Goal: Task Accomplishment & Management: Complete application form

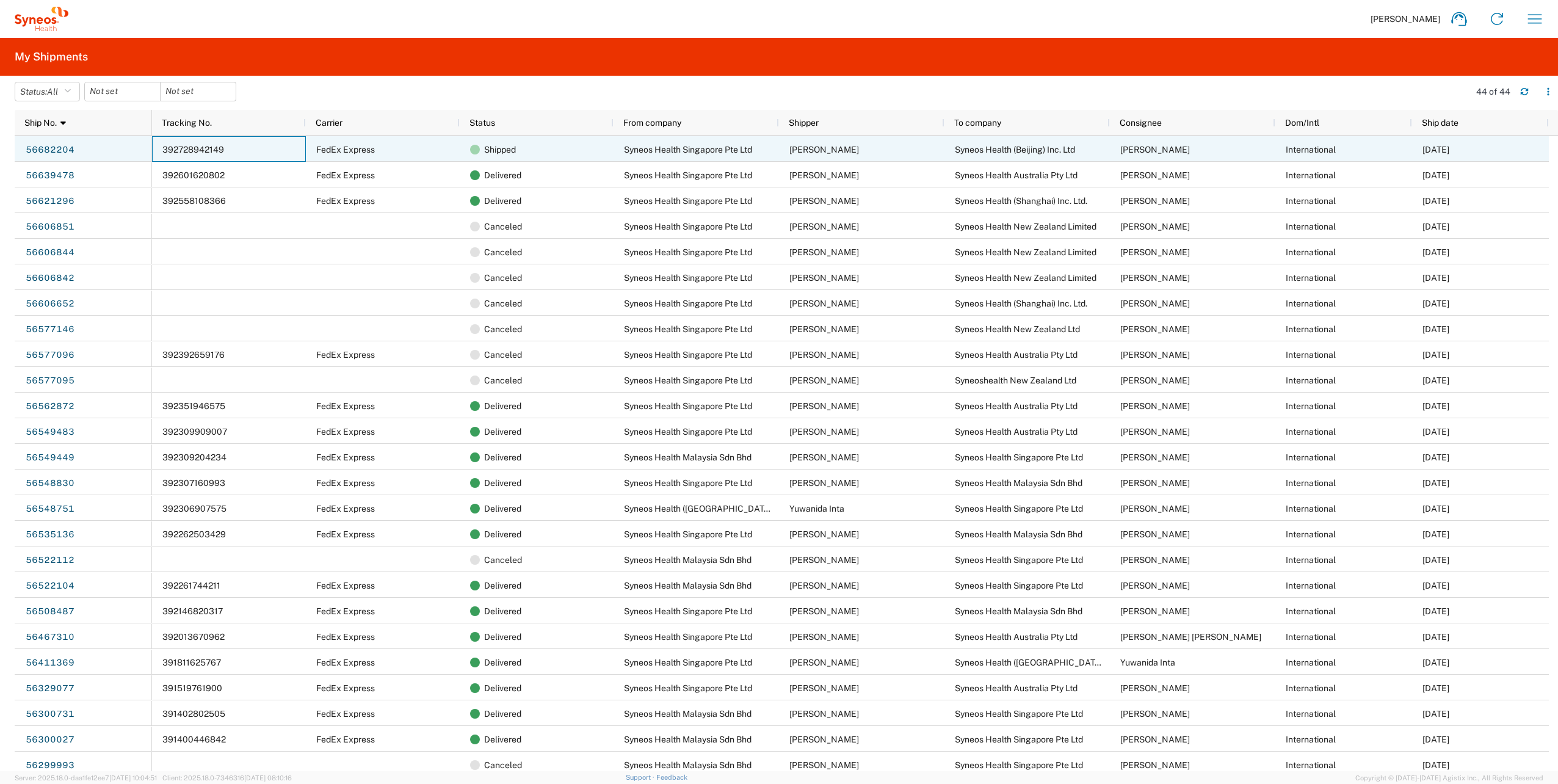
click at [253, 150] on div "392728942149" at bounding box center [228, 149] width 154 height 26
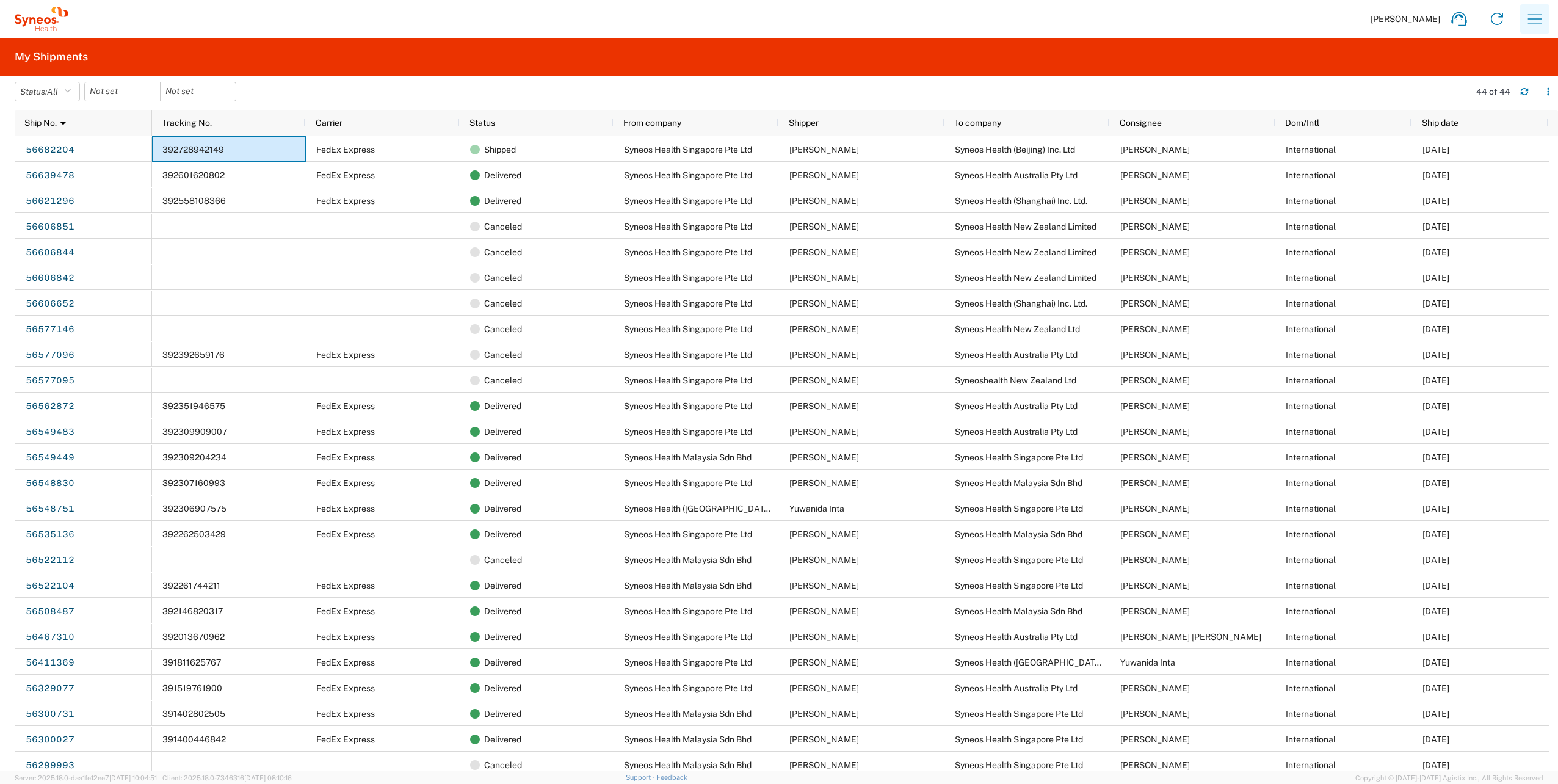
click at [1535, 26] on icon "button" at bounding box center [1535, 18] width 19 height 19
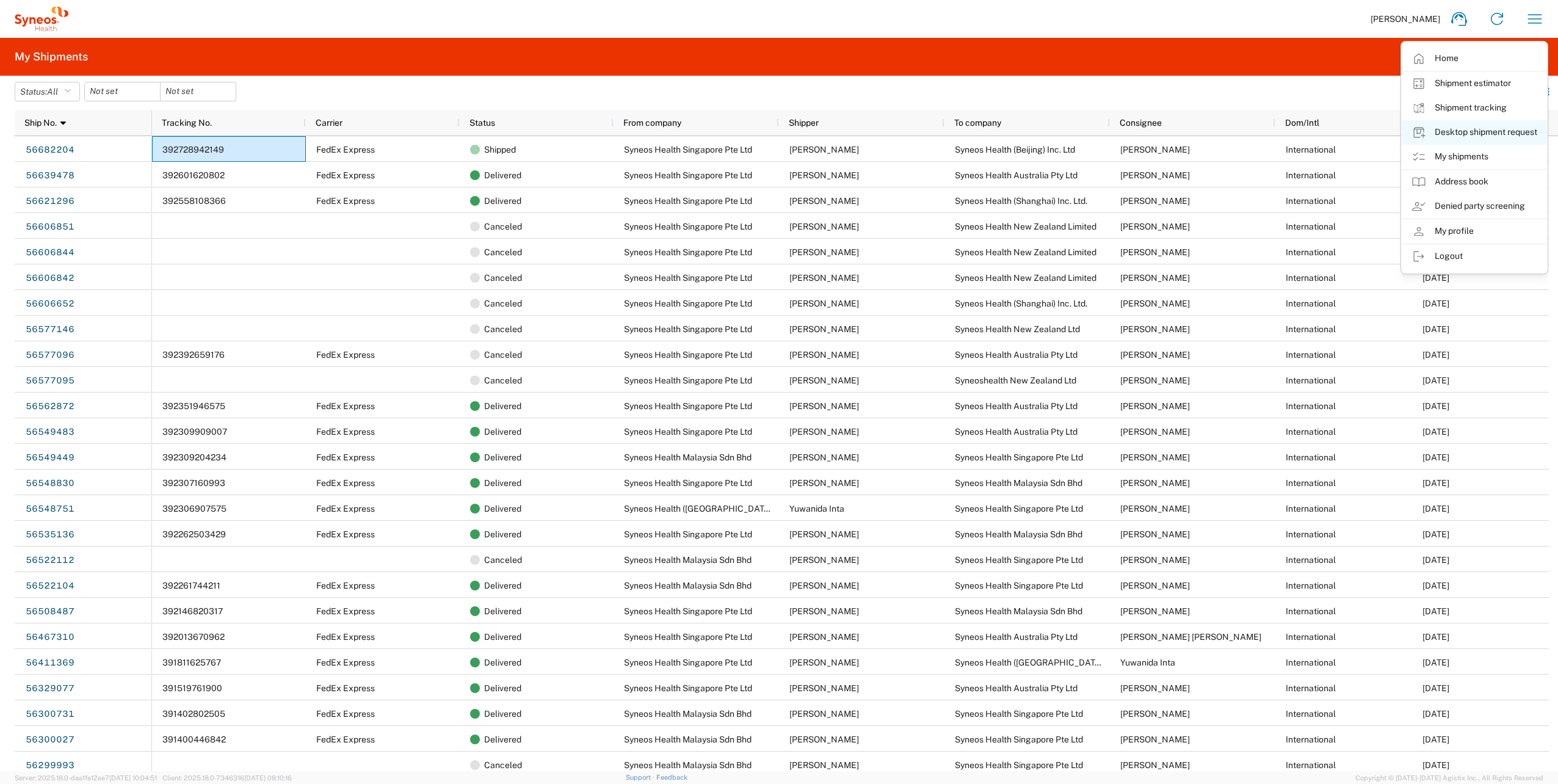
click at [1419, 130] on icon at bounding box center [1419, 133] width 14 height 14
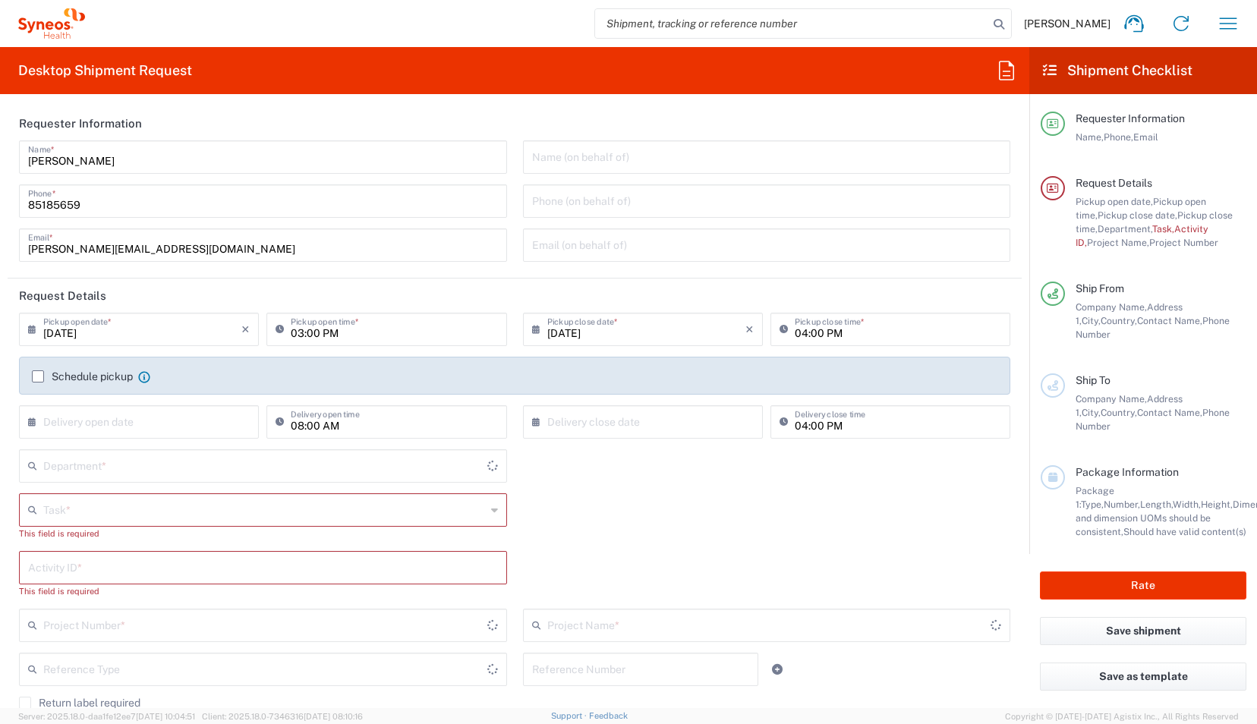
type input "4510"
type input "[GEOGRAPHIC_DATA]"
type input "Syneos Health Singapore PteLtd"
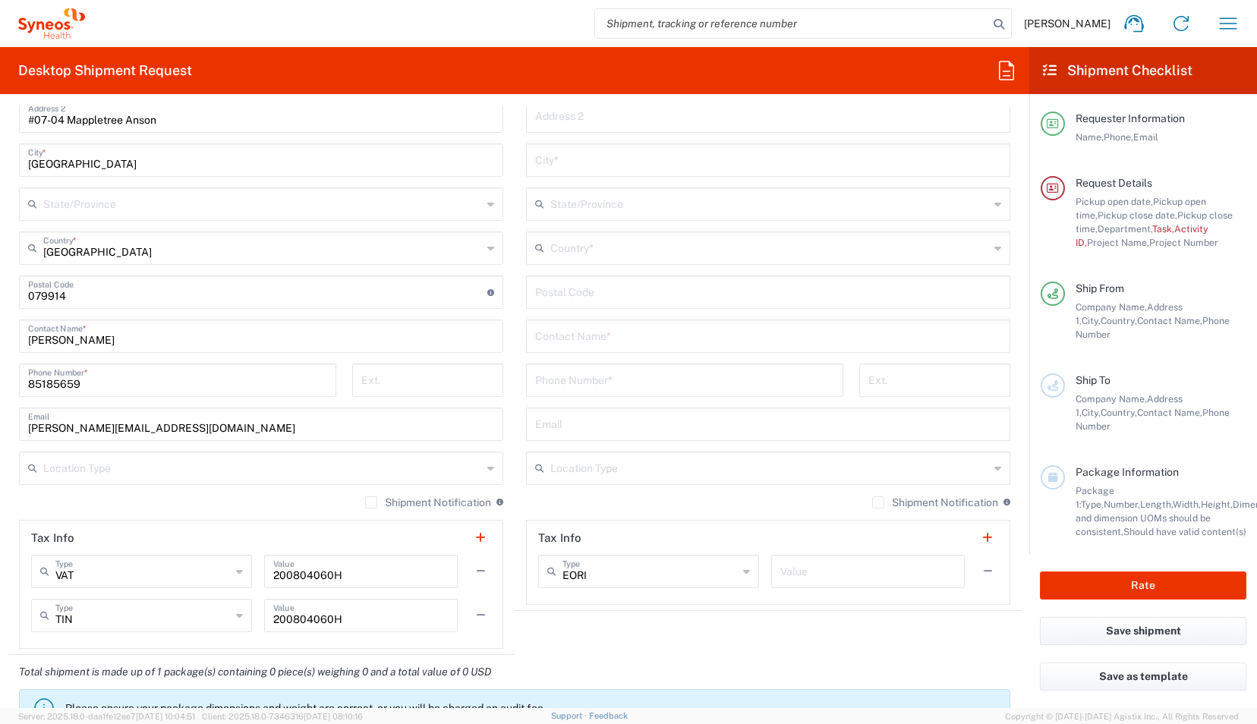
scroll to position [880, 0]
click at [586, 342] on input "text" at bounding box center [768, 338] width 466 height 27
paste input "[PERSON_NAME]"
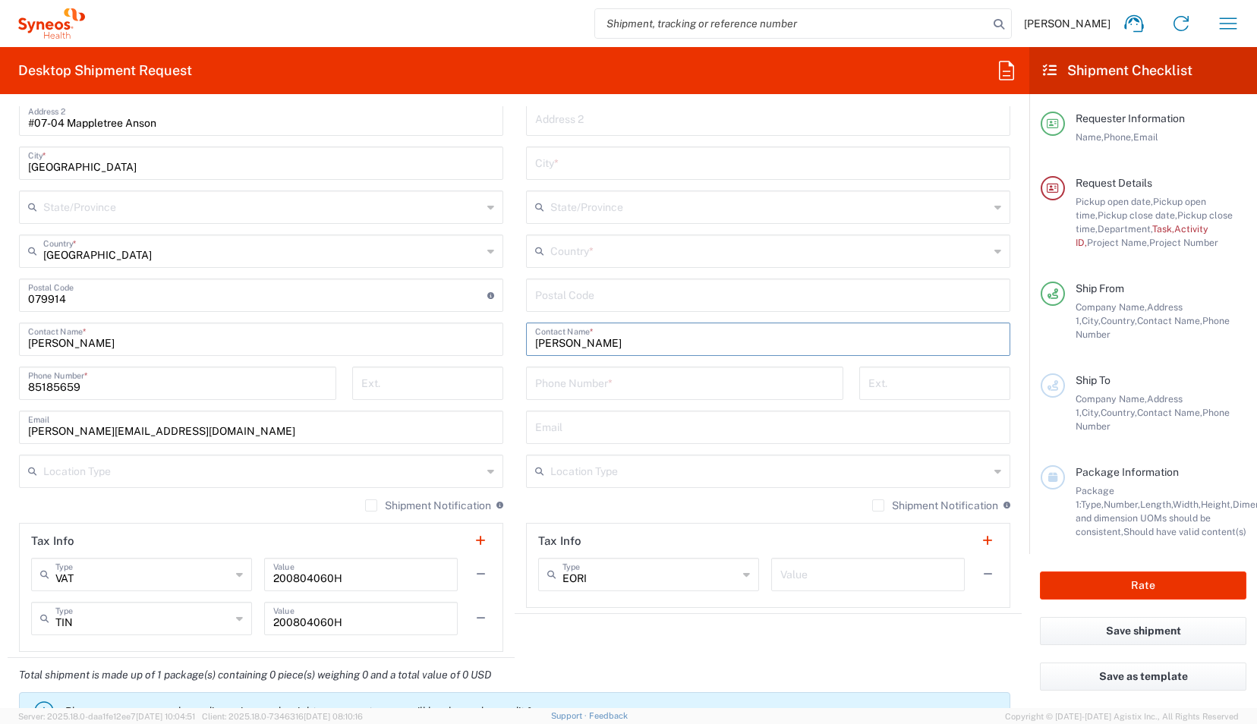
type input "[PERSON_NAME]"
click at [601, 434] on input "text" at bounding box center [768, 426] width 466 height 27
paste input "[EMAIL_ADDRESS][DOMAIN_NAME]"
type input "[EMAIL_ADDRESS][DOMAIN_NAME]"
click at [594, 386] on input "tel" at bounding box center [684, 382] width 299 height 27
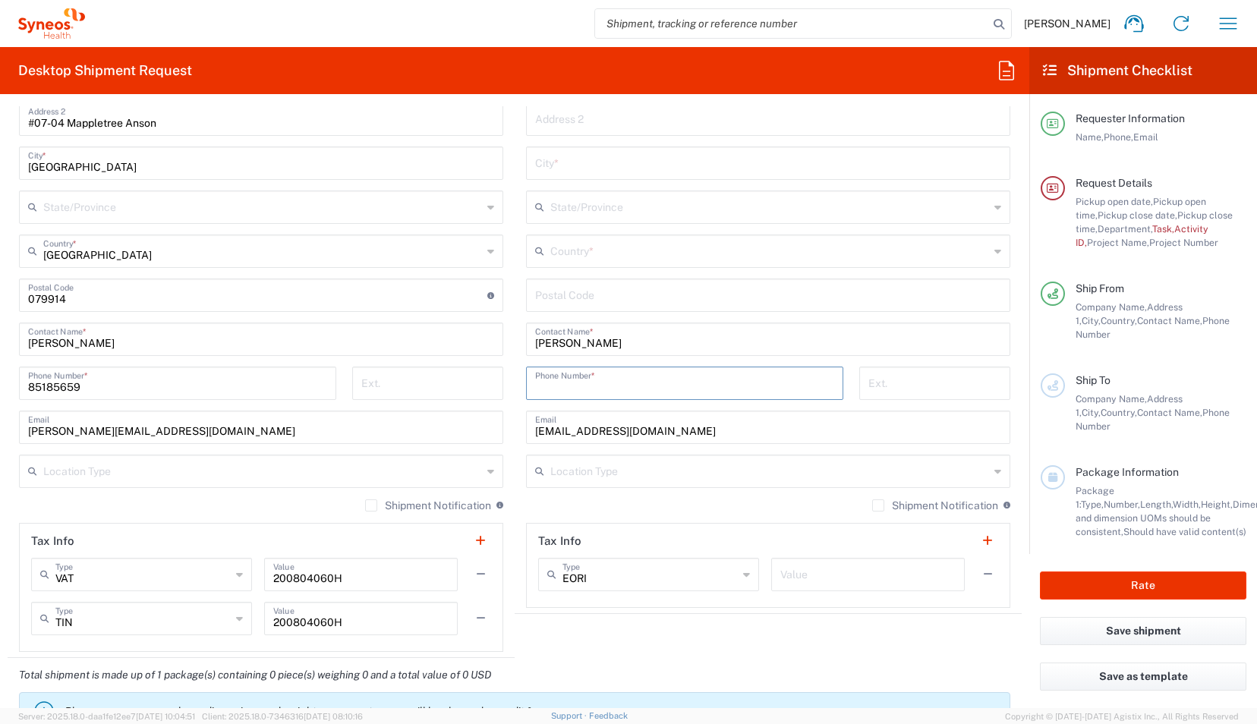
paste input "[PHONE_NUMBER]"
type input "[PHONE_NUMBER]"
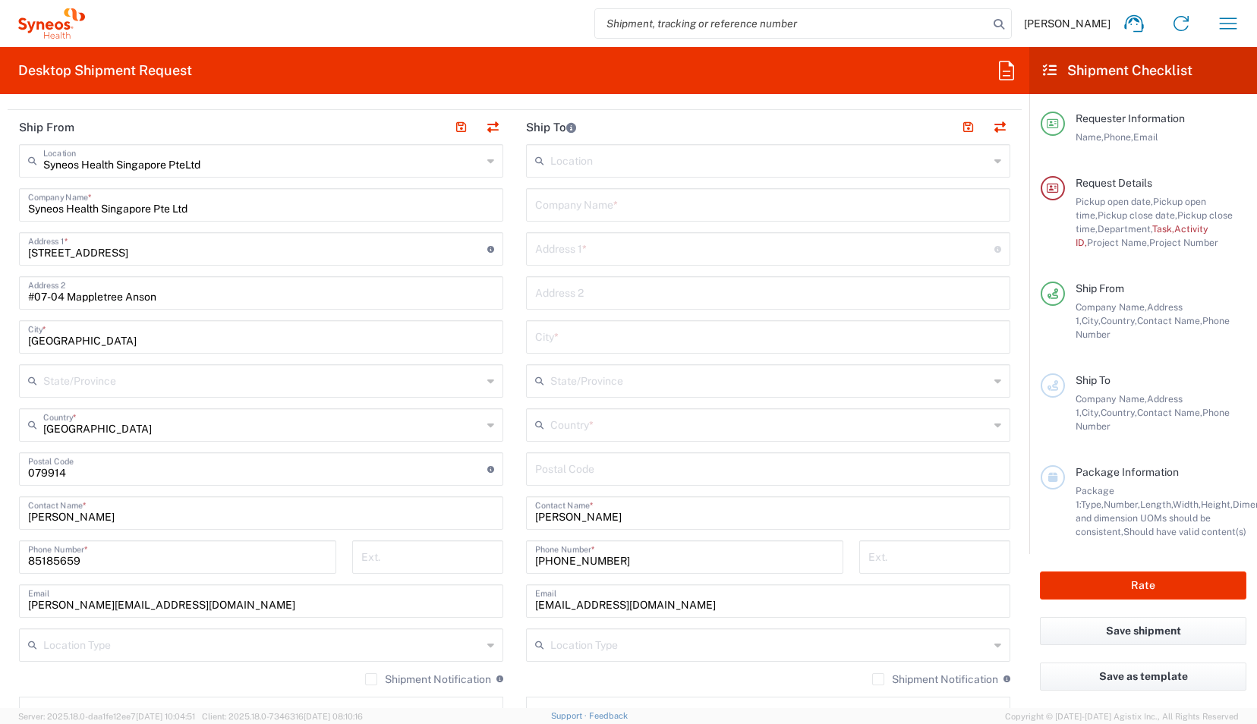
scroll to position [684, 0]
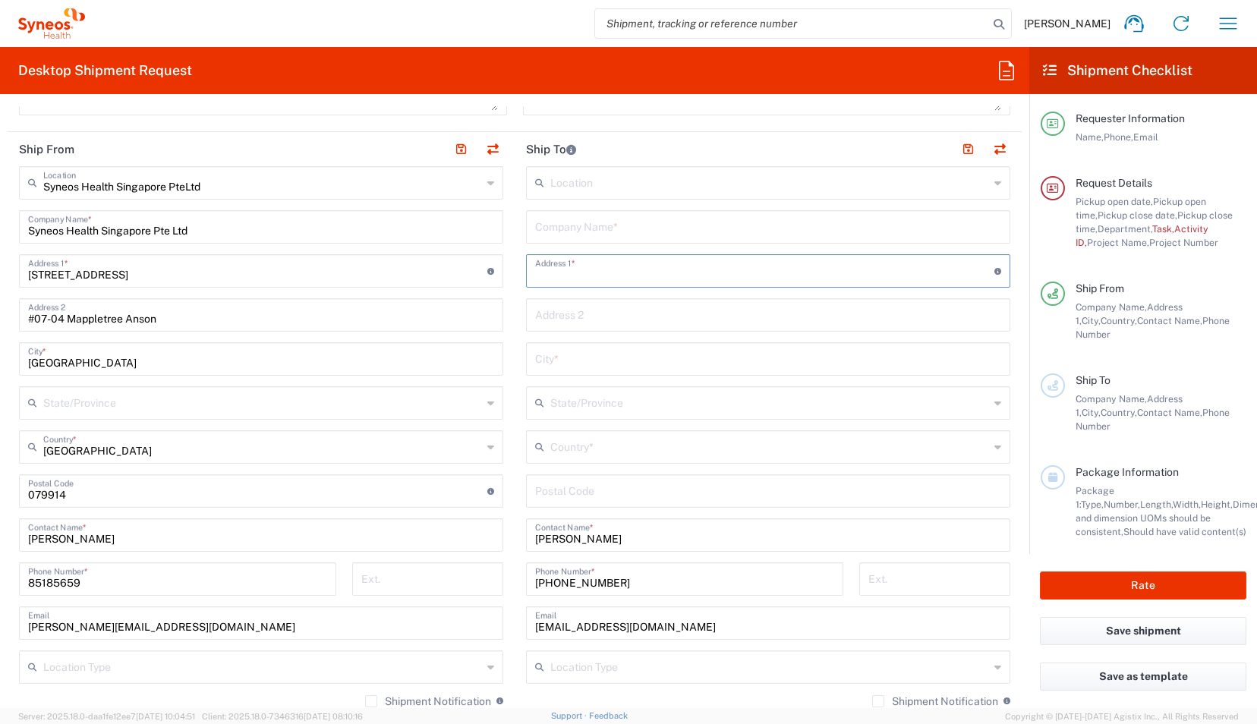
click at [665, 271] on input "text" at bounding box center [764, 270] width 459 height 27
paste input "Apt [STREET_ADDRESS][PERSON_NAME]"
type input "Apt [STREET_ADDRESS][PERSON_NAME]"
click at [648, 310] on input "text" at bounding box center [768, 314] width 466 height 27
paste input "Eden Terrace"
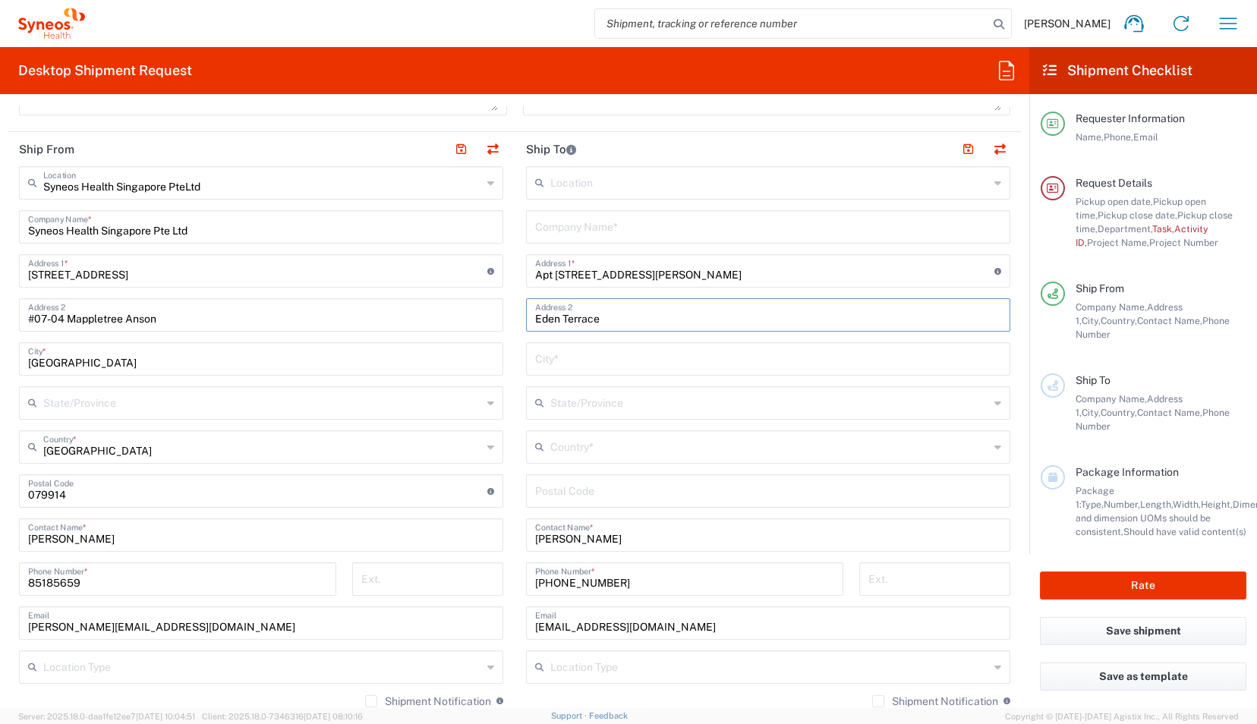
type input "Eden Terrace"
click at [575, 355] on input "text" at bounding box center [768, 358] width 466 height 27
type input "Aukland"
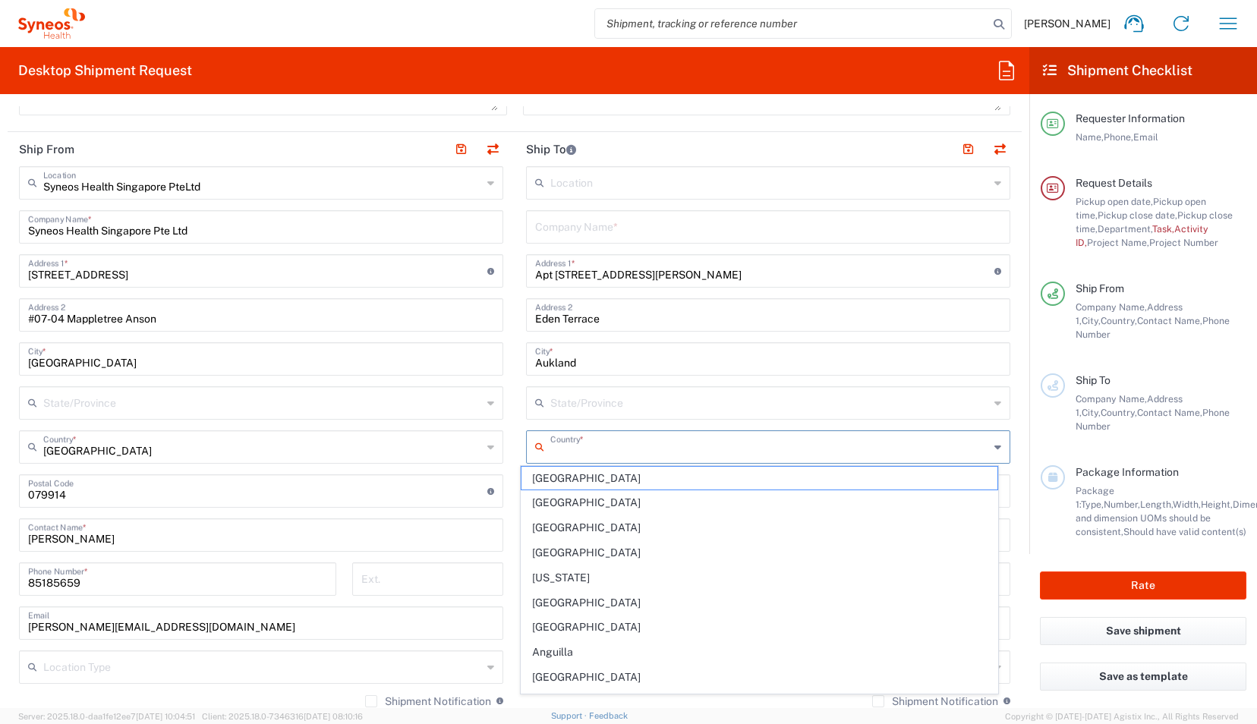
click at [589, 452] on input "text" at bounding box center [769, 446] width 439 height 27
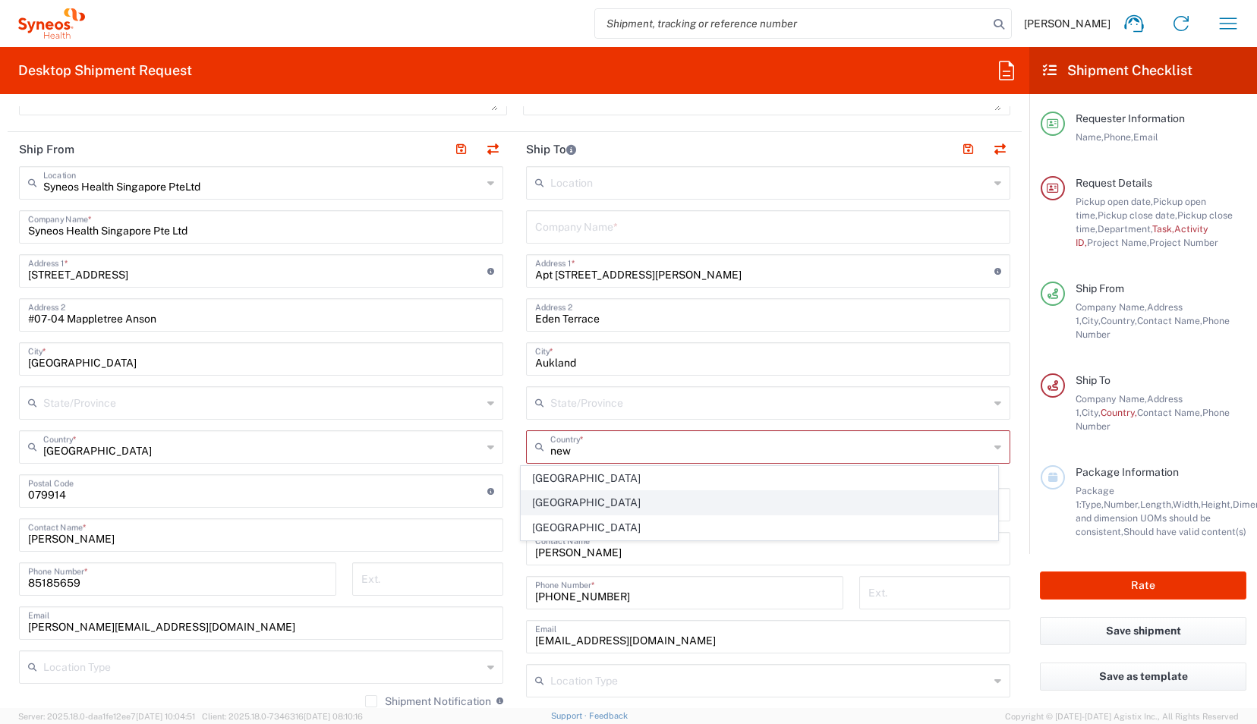
click at [553, 452] on span "[GEOGRAPHIC_DATA]" at bounding box center [759, 503] width 475 height 24
type input "[GEOGRAPHIC_DATA]"
type input "Sender/Shipper"
type input "Delivery Duty Paid"
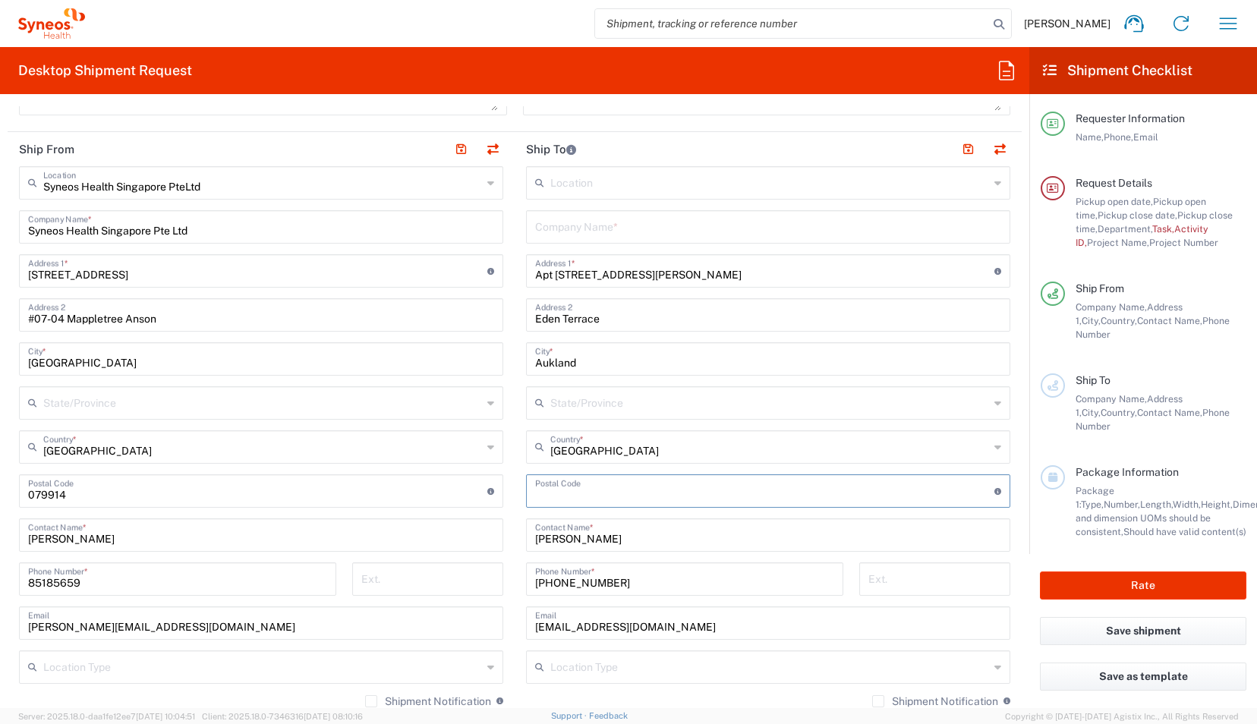
click at [566, 452] on input "undefined" at bounding box center [764, 490] width 459 height 27
type input "1010"
click at [515, 452] on main "Location [PERSON_NAME] LLC-[GEOGRAPHIC_DATA] [GEOGRAPHIC_DATA] [GEOGRAPHIC_DATA…" at bounding box center [768, 485] width 507 height 638
click at [711, 229] on input "text" at bounding box center [768, 226] width 466 height 27
click at [572, 227] on input "Syneos health [GEOGRAPHIC_DATA]" at bounding box center [768, 226] width 466 height 27
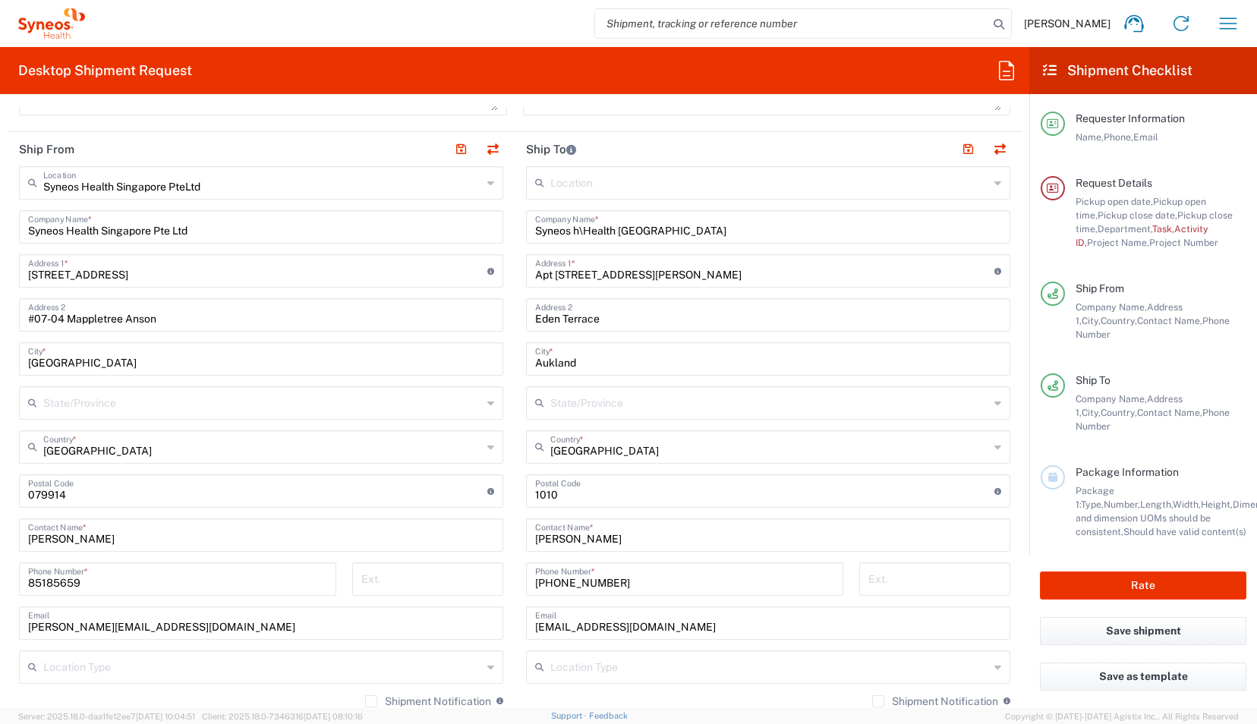
click at [516, 275] on main "Location [PERSON_NAME] LLC-[GEOGRAPHIC_DATA] [GEOGRAPHIC_DATA] [GEOGRAPHIC_DATA…" at bounding box center [768, 485] width 507 height 638
click at [575, 231] on input "Syneos h\Health [GEOGRAPHIC_DATA]" at bounding box center [768, 226] width 466 height 27
click at [569, 226] on input "Syneos\Health [GEOGRAPHIC_DATA]" at bounding box center [768, 226] width 466 height 27
type input "Syneos Health [GEOGRAPHIC_DATA]"
click at [515, 282] on main "Location [PERSON_NAME] LLC-[GEOGRAPHIC_DATA] [GEOGRAPHIC_DATA] [GEOGRAPHIC_DATA…" at bounding box center [768, 485] width 507 height 638
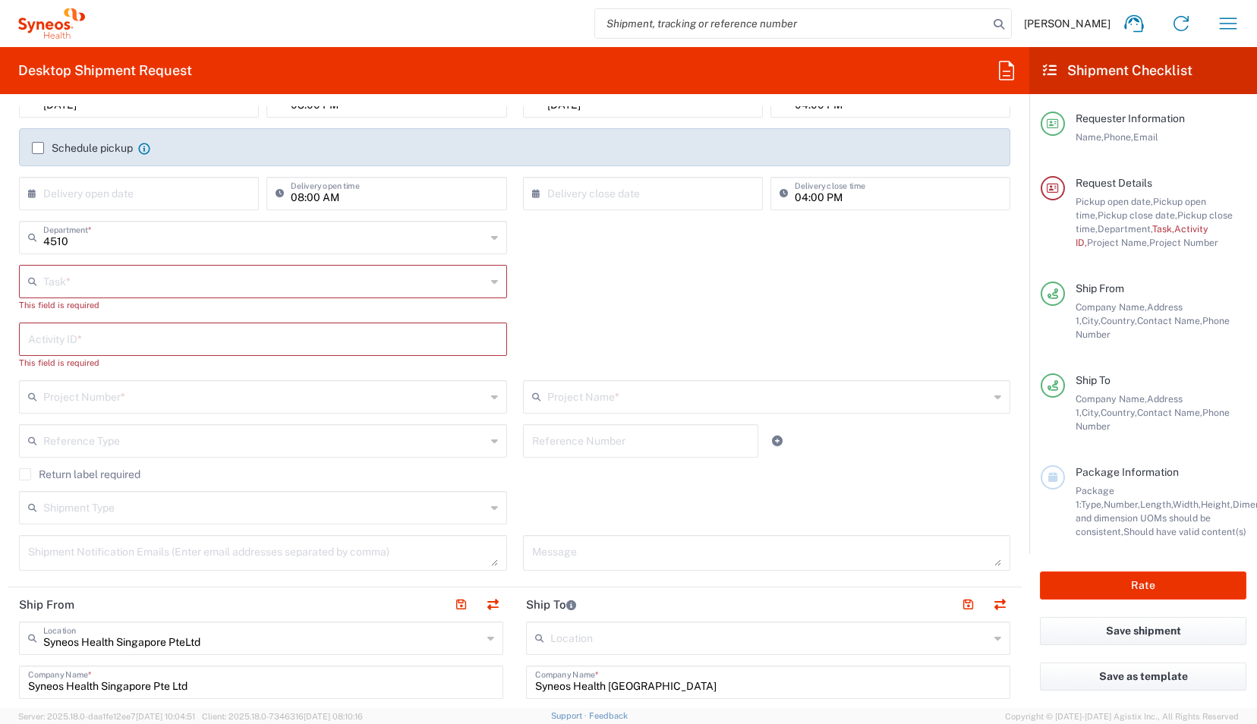
scroll to position [221, 0]
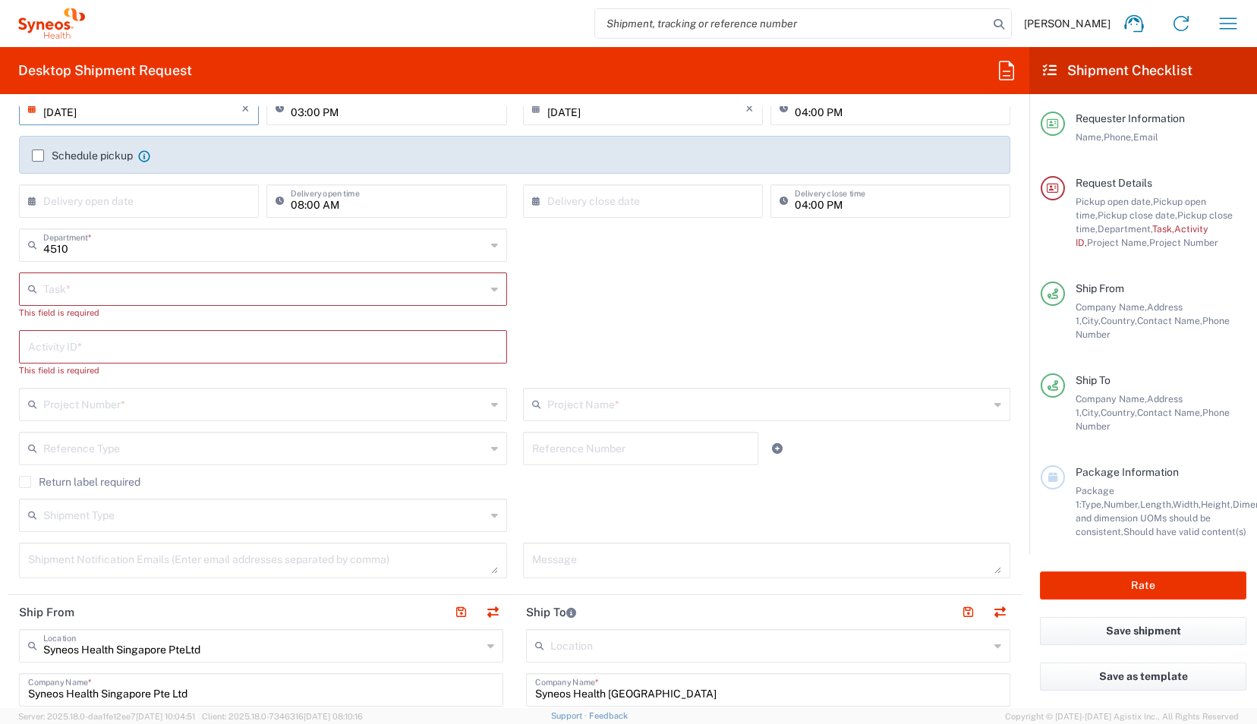
click at [100, 108] on input "[DATE]" at bounding box center [142, 107] width 198 height 27
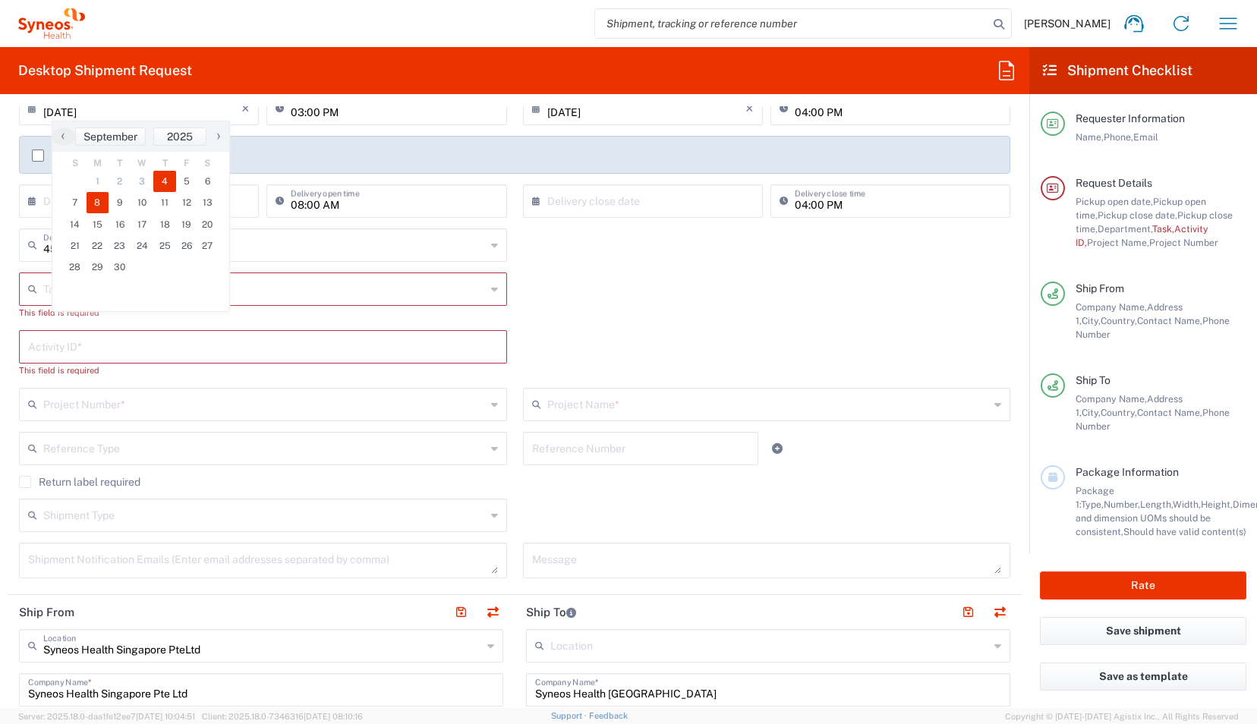
click at [100, 205] on span "8" at bounding box center [98, 202] width 23 height 21
type input "[DATE]"
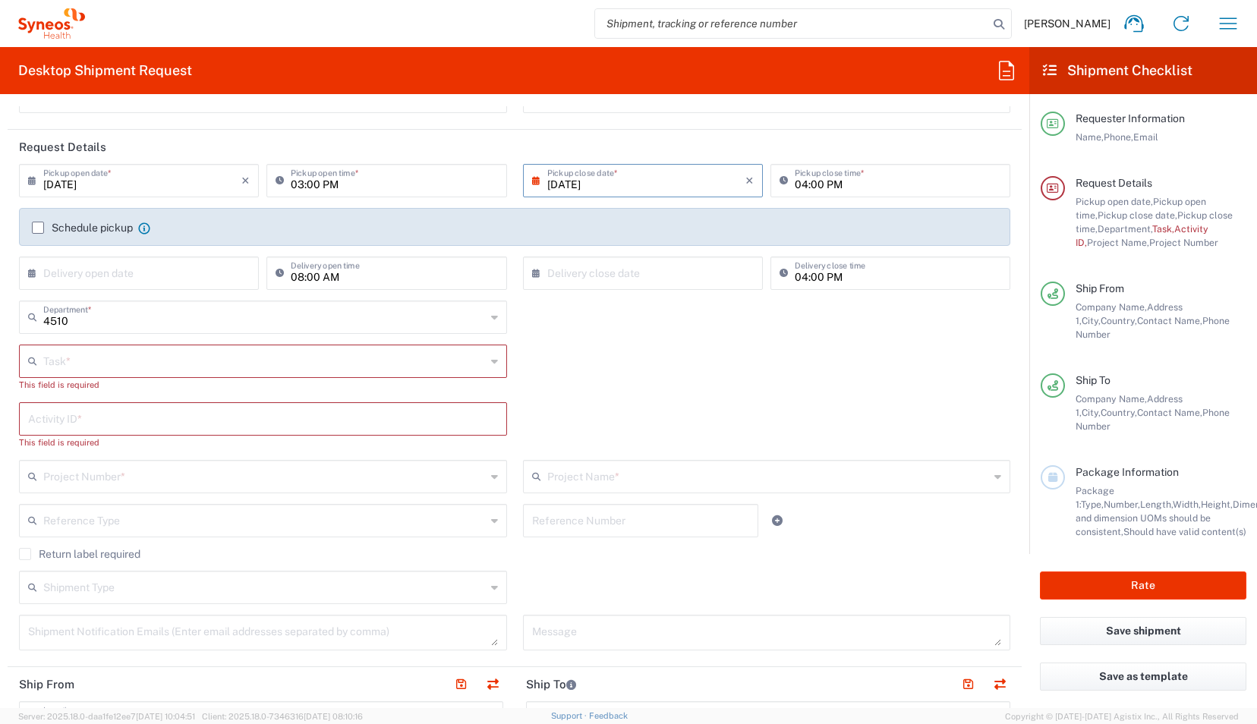
scroll to position [147, 0]
click at [297, 184] on input "03:00 PM" at bounding box center [394, 182] width 206 height 27
type input "01:00 PM"
click at [523, 347] on div "Task * Break/Fix Inventory Transfer New Hire Other Refresh This field is requir…" at bounding box center [514, 376] width 1007 height 58
click at [35, 229] on label "Schedule pickup" at bounding box center [82, 230] width 101 height 12
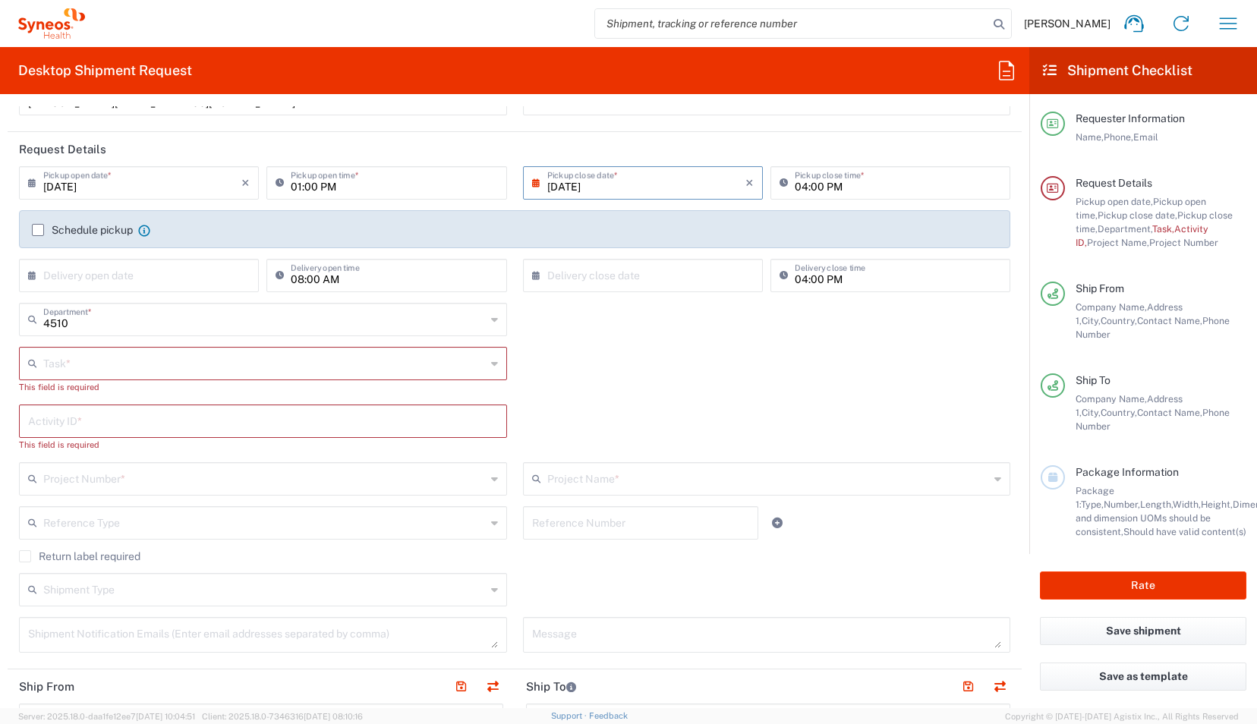
click at [38, 230] on input "Schedule pickup" at bounding box center [38, 230] width 0 height 0
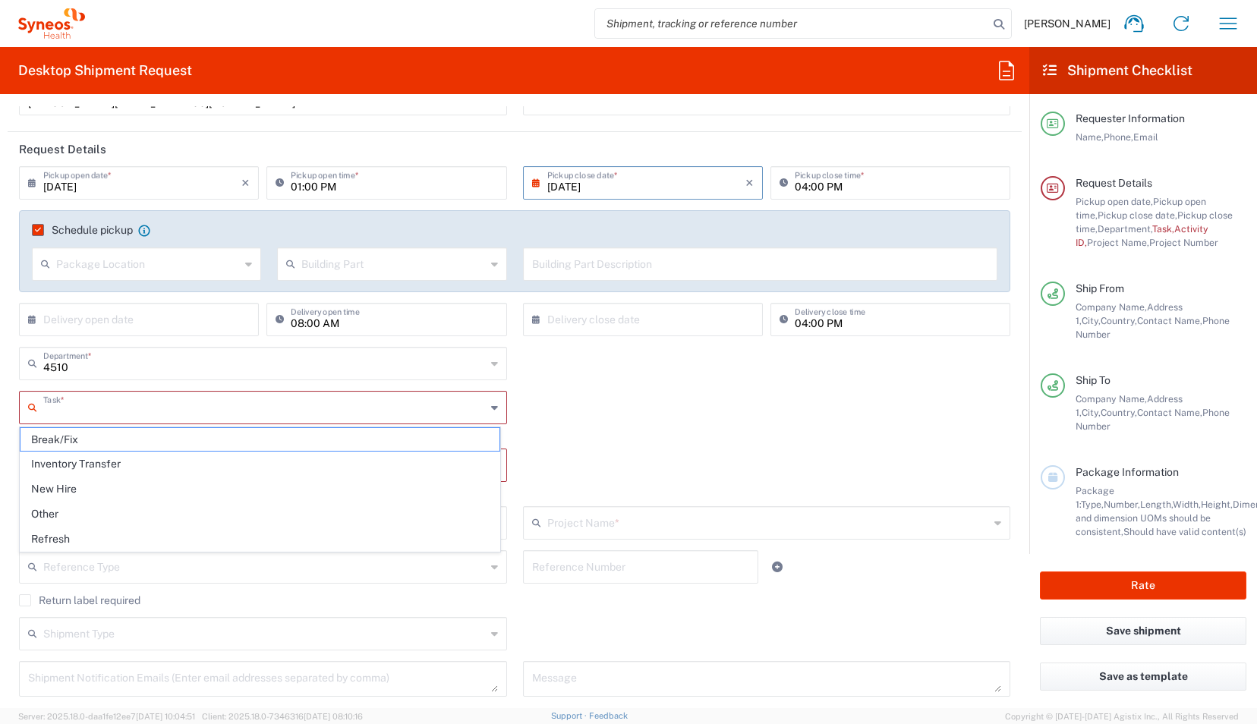
click at [115, 410] on input "text" at bounding box center [264, 406] width 443 height 27
click at [130, 452] on span "New Hire" at bounding box center [259, 489] width 479 height 24
type input "New Hire"
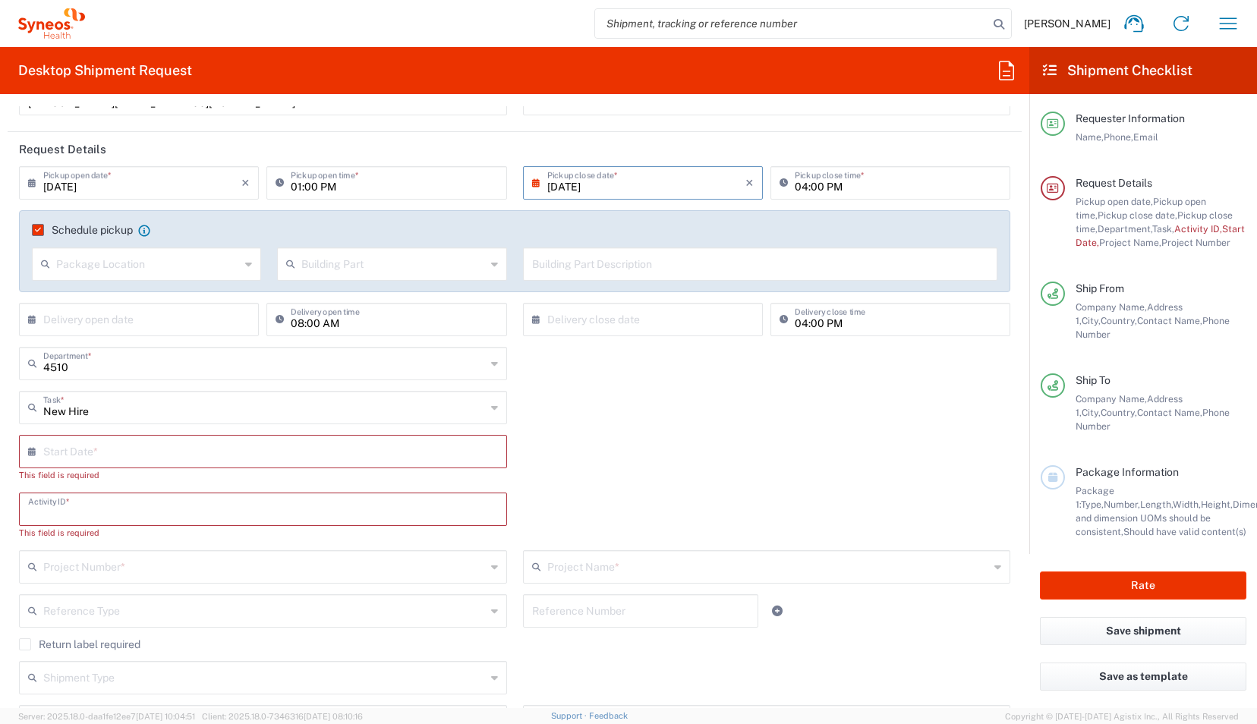
click at [105, 452] on input "text" at bounding box center [263, 508] width 470 height 27
paste input "Eden Terrace"
drag, startPoint x: 150, startPoint y: 519, endPoint x: 0, endPoint y: 495, distance: 152.3
click at [0, 452] on html "[PERSON_NAME] Home Shipment estimator Shipment tracking Desktop shipment reques…" at bounding box center [628, 362] width 1257 height 724
click at [175, 452] on input "Eden Terrace" at bounding box center [263, 508] width 470 height 27
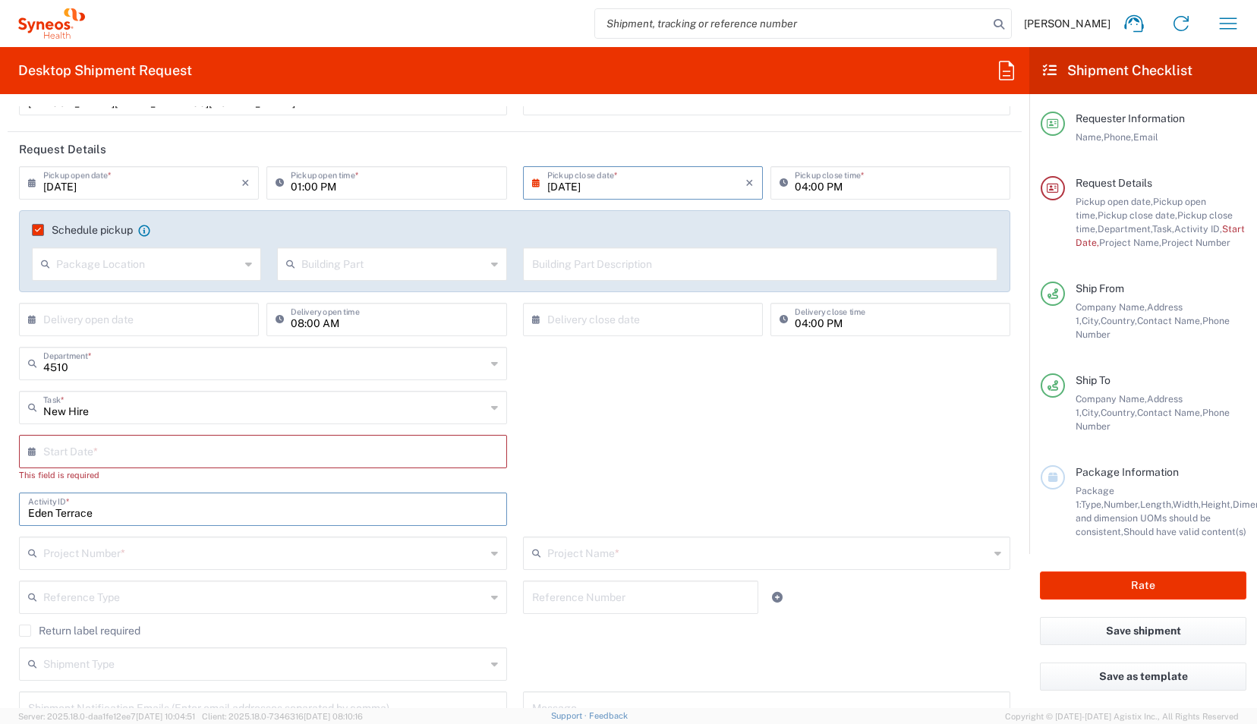
drag, startPoint x: 175, startPoint y: 515, endPoint x: -3, endPoint y: 507, distance: 177.8
click at [0, 452] on html "[PERSON_NAME] Home Shipment estimator Shipment tracking Desktop shipment reques…" at bounding box center [628, 362] width 1257 height 724
paste input "SCTASK2689820"
type input "SCTASK2689820"
click at [73, 443] on input "text" at bounding box center [266, 450] width 446 height 27
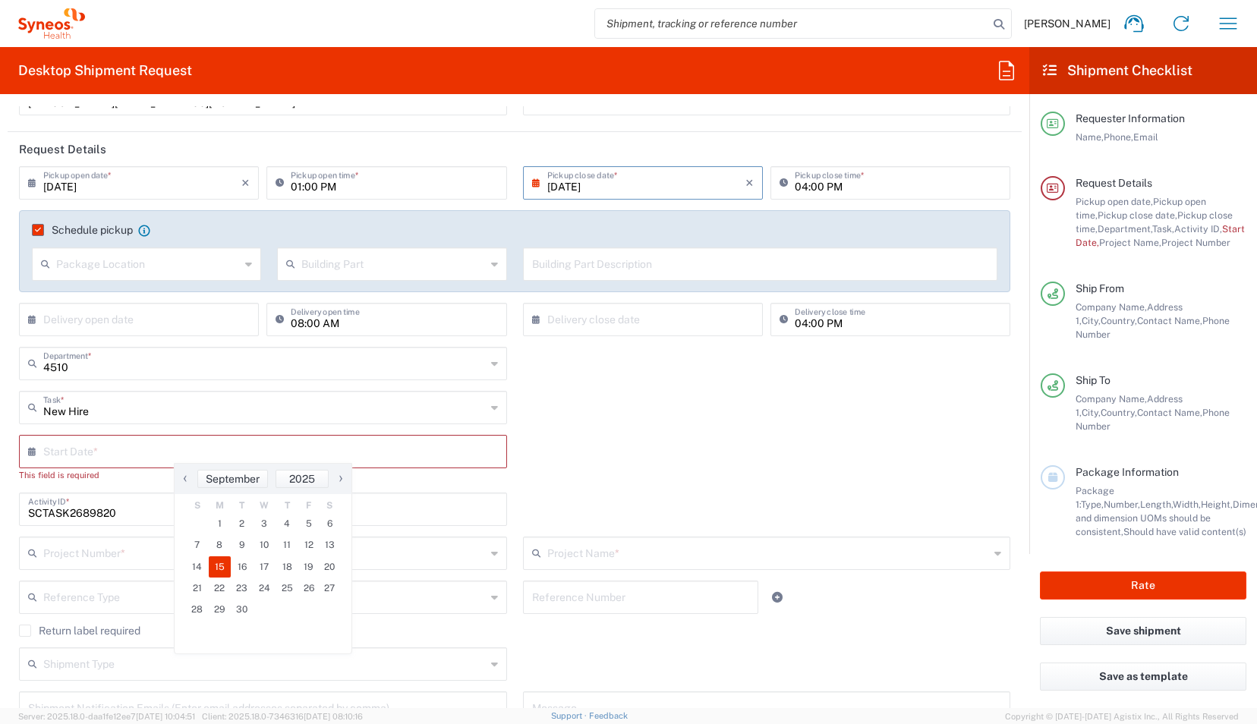
click at [220, 452] on span "15" at bounding box center [220, 566] width 23 height 21
type input "[DATE]"
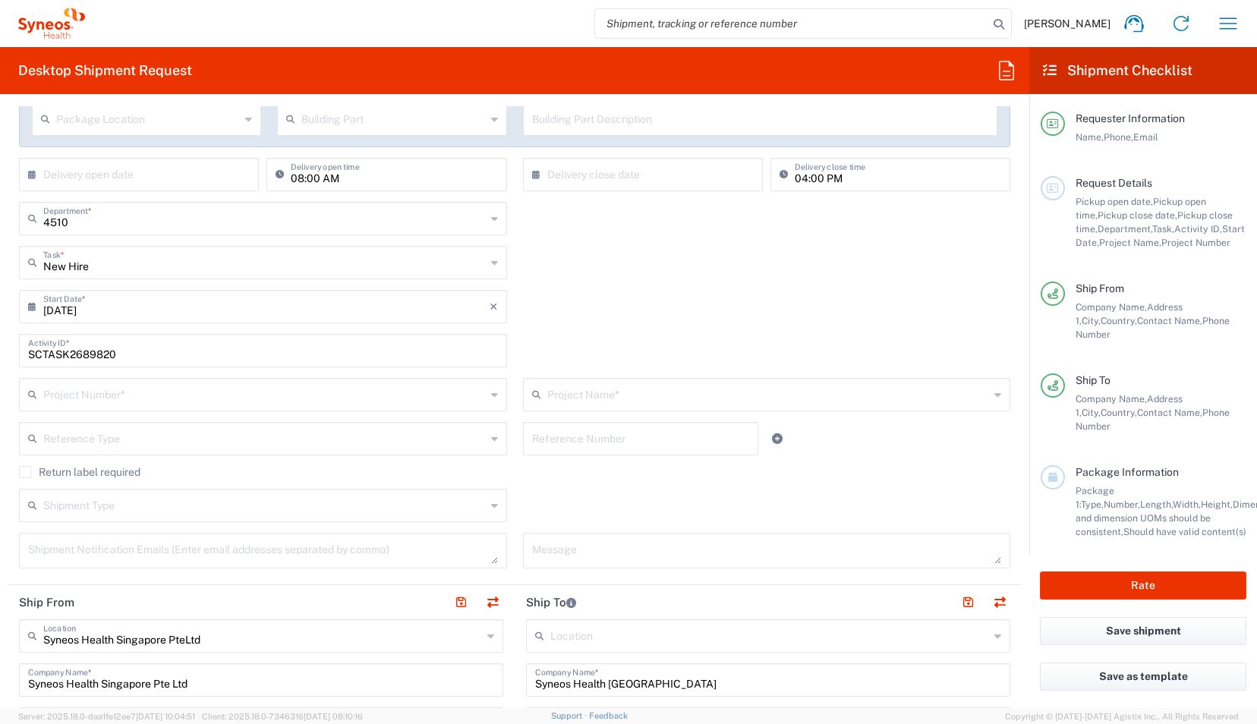
scroll to position [292, 0]
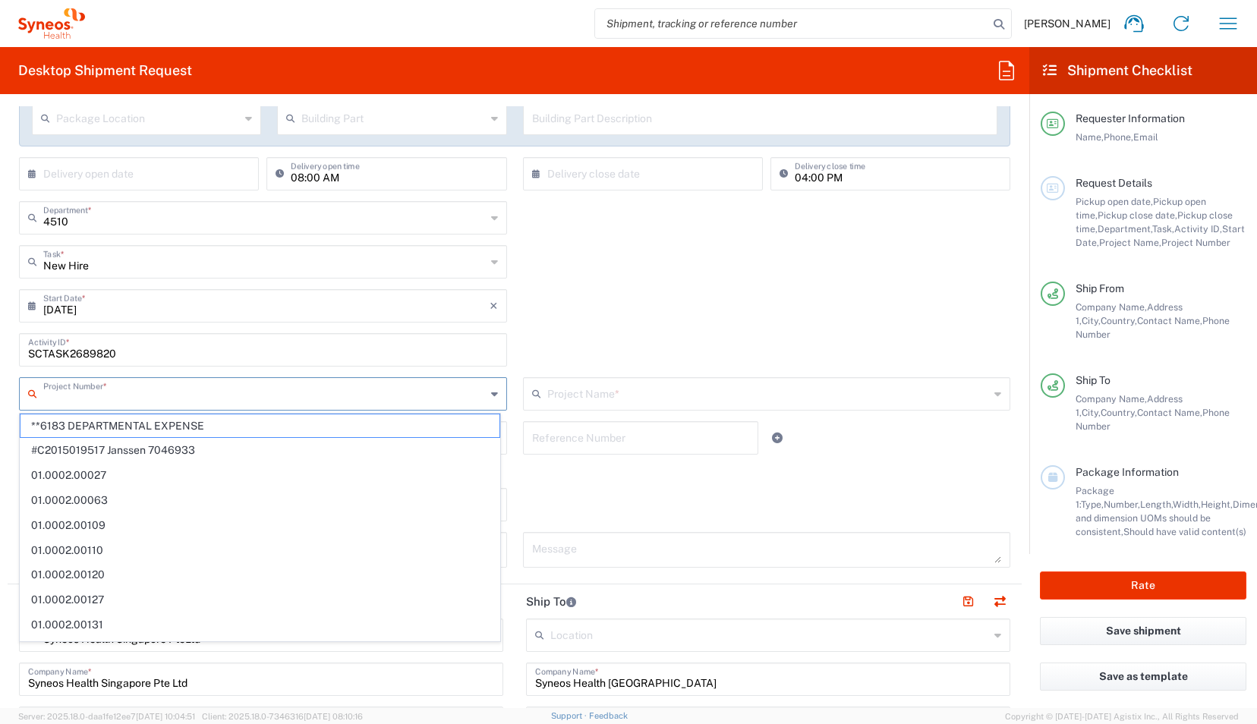
click at [184, 397] on input "text" at bounding box center [264, 393] width 443 height 27
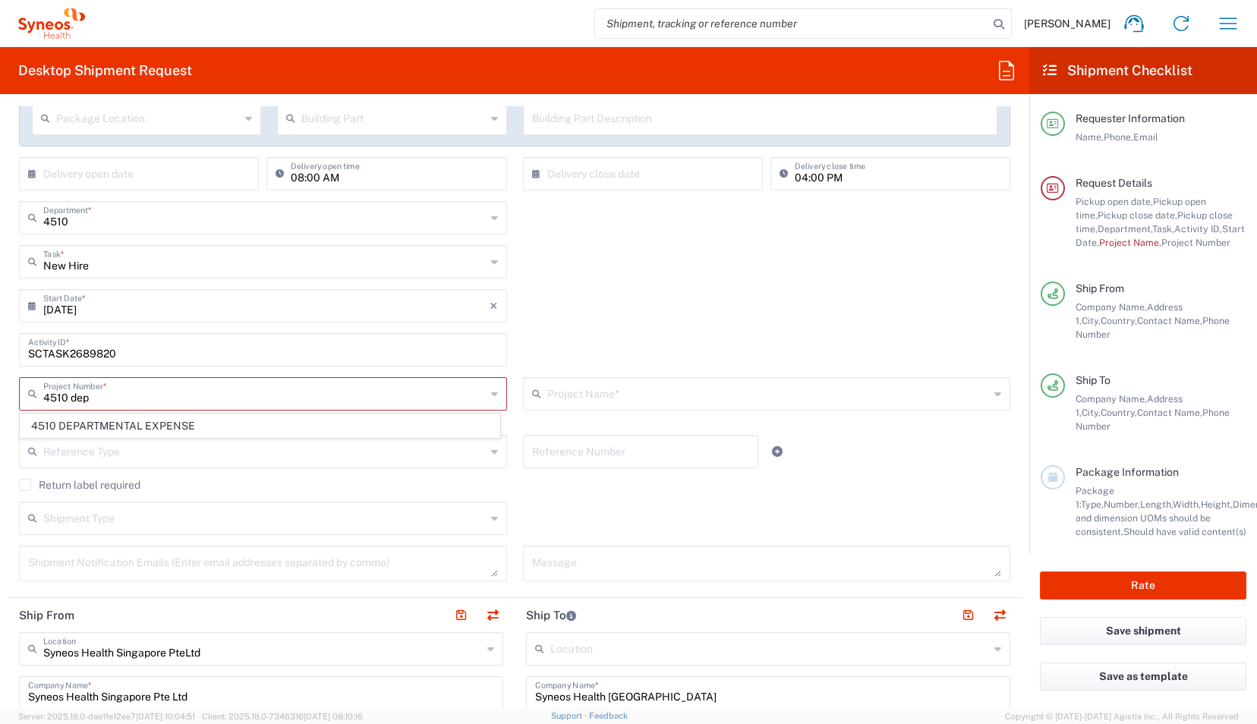
click at [175, 433] on span "4510 DEPARTMENTAL EXPENSE" at bounding box center [259, 426] width 479 height 24
type input "4510 DEPARTMENTAL EXPENSE"
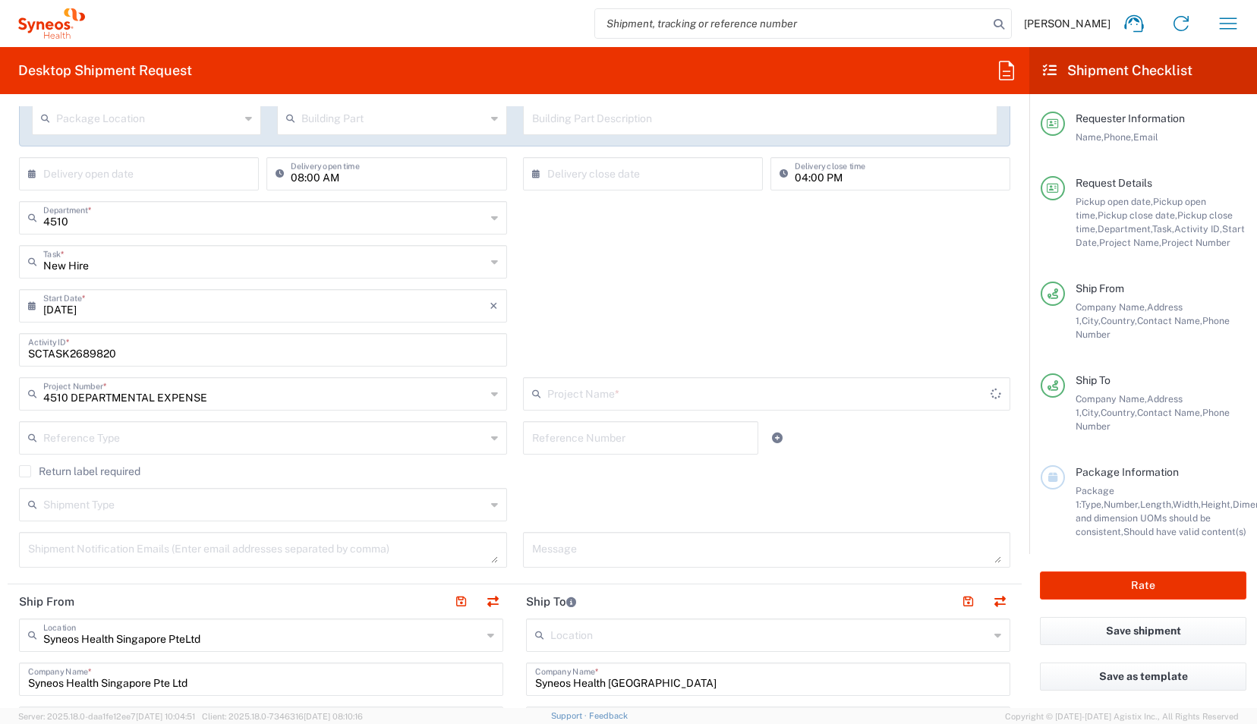
type input "4510 DEPARTMENTAL EXPENSE"
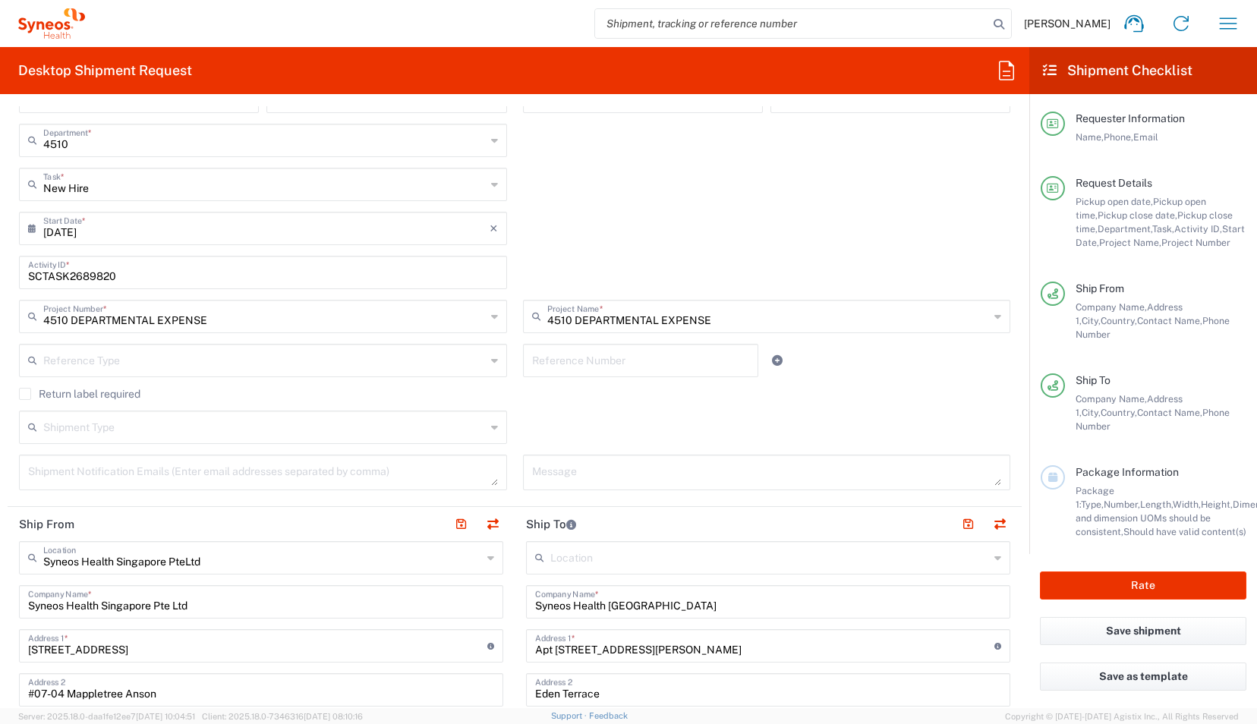
scroll to position [403, 0]
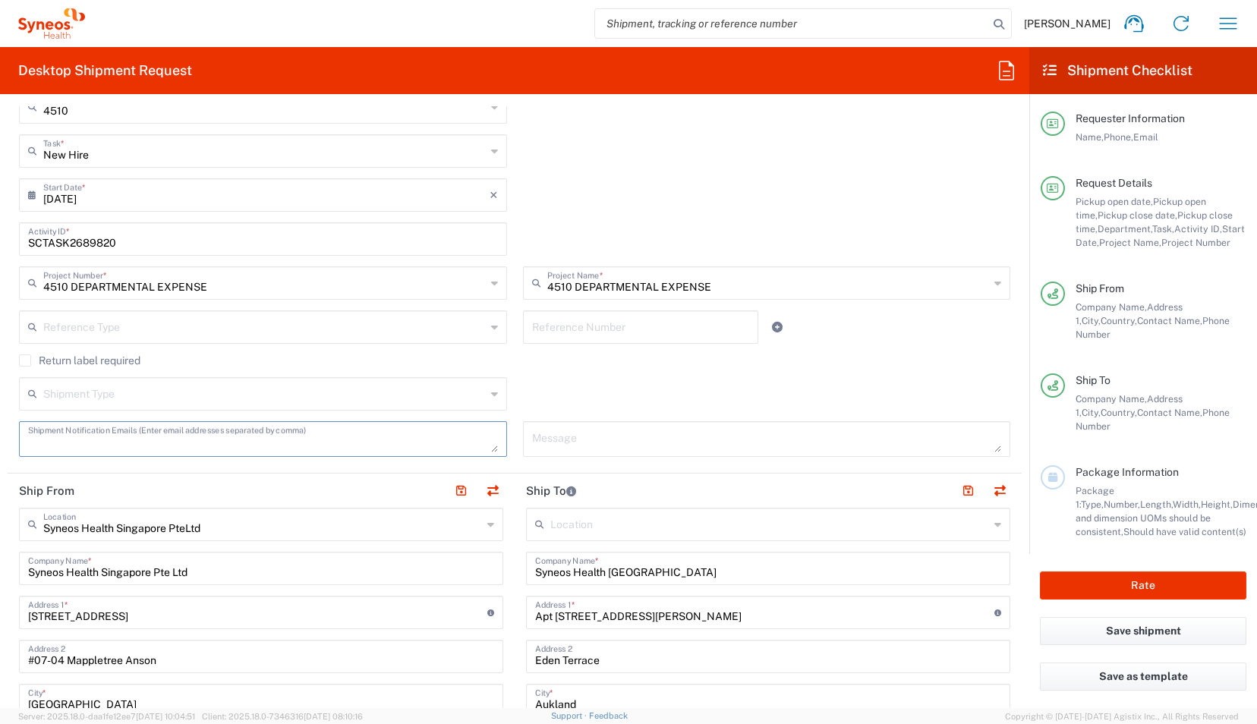
click at [99, 435] on textarea at bounding box center [263, 439] width 470 height 27
paste textarea "[EMAIL_ADDRESS][PERSON_NAME][DOMAIN_NAME]"
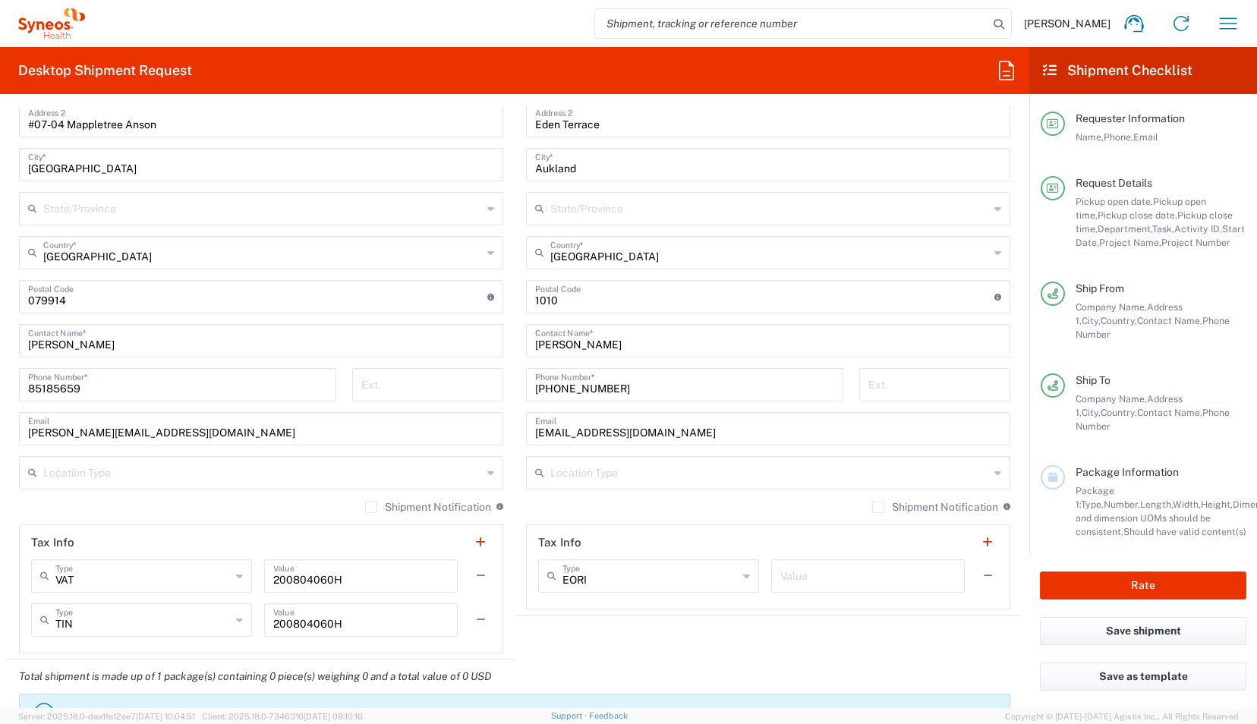
scroll to position [947, 0]
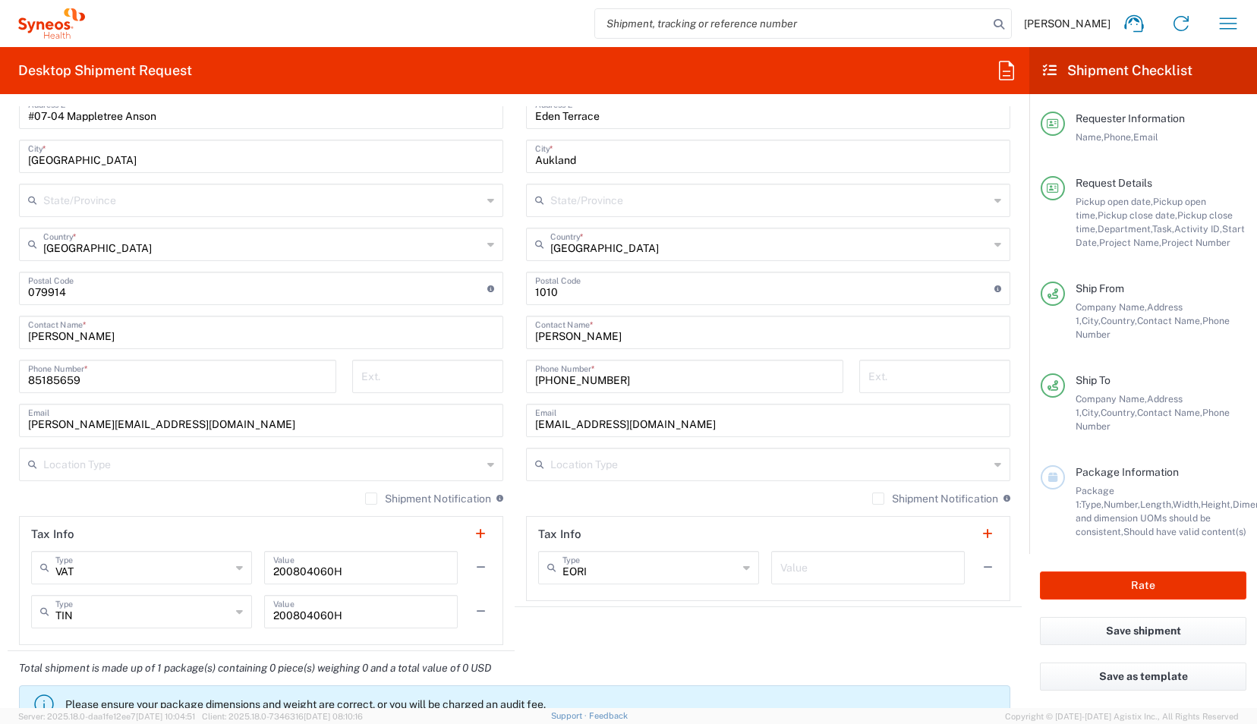
type textarea "[EMAIL_ADDRESS][PERSON_NAME][DOMAIN_NAME]"
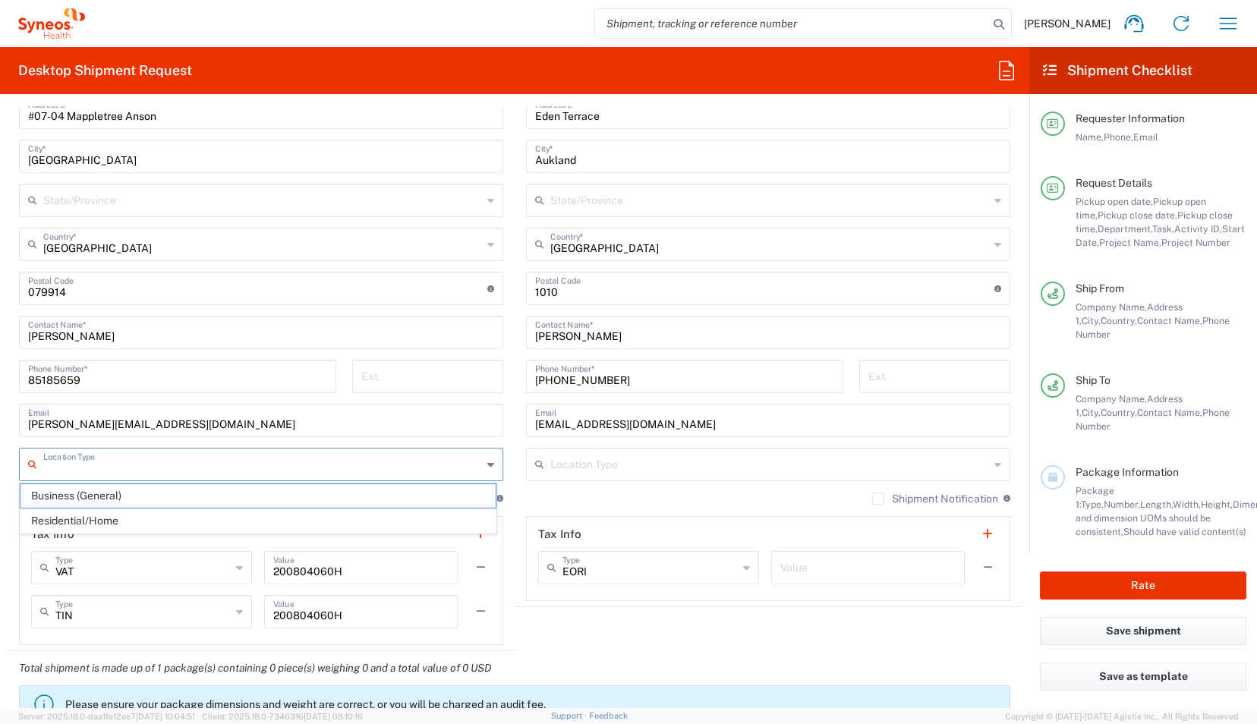
click at [424, 452] on input "text" at bounding box center [262, 463] width 439 height 27
click at [194, 452] on span "Business (General)" at bounding box center [257, 496] width 475 height 24
type input "Business (General)"
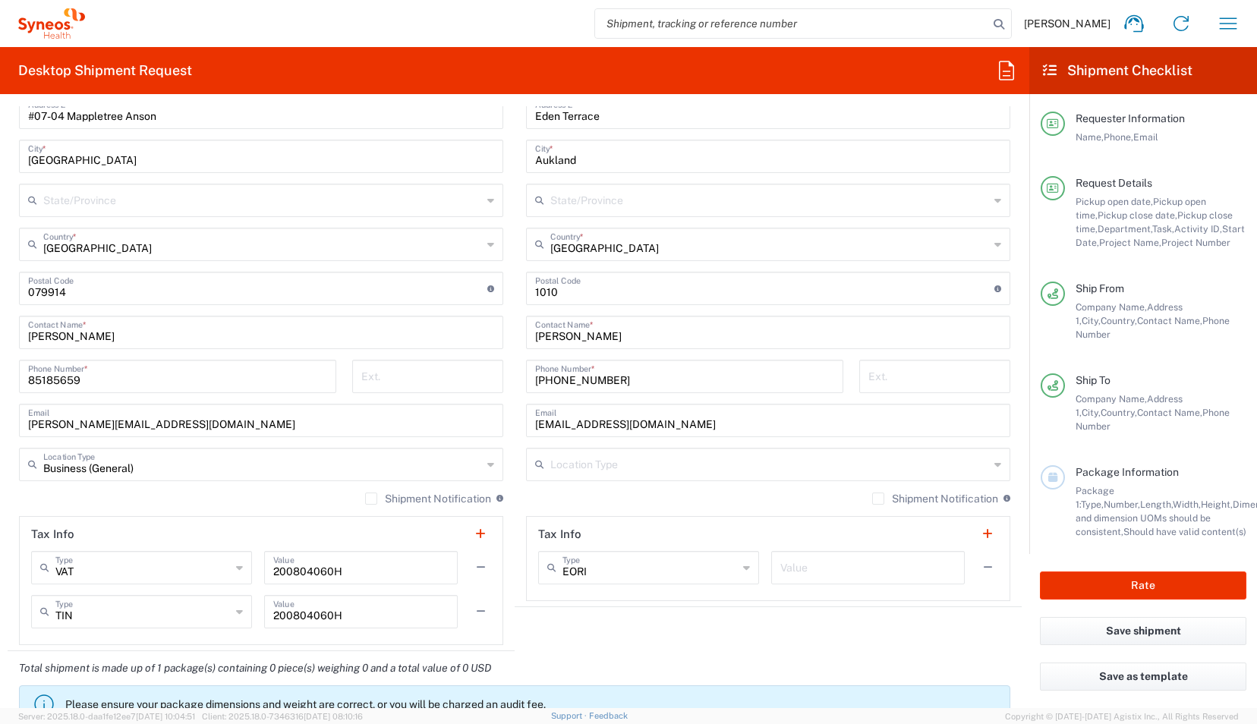
click at [365, 452] on label "Shipment Notification" at bounding box center [428, 499] width 126 height 12
click at [371, 452] on input "Shipment Notification" at bounding box center [371, 499] width 0 height 0
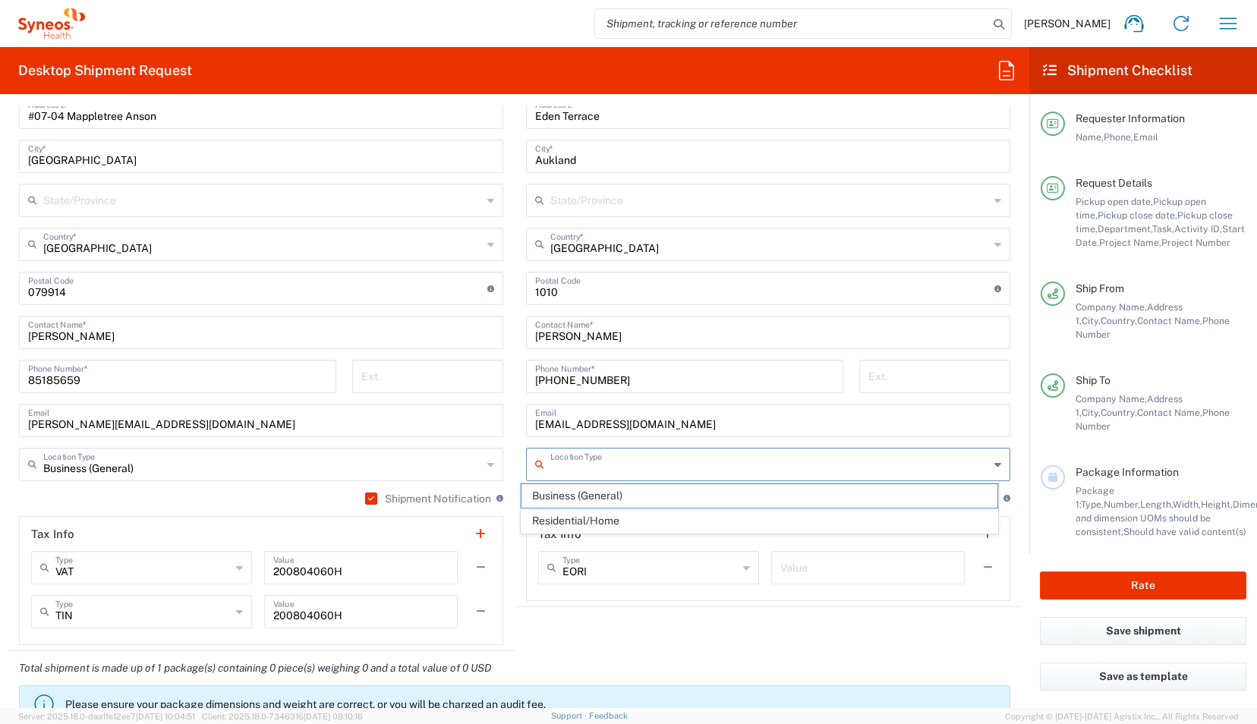
click at [889, 452] on input "text" at bounding box center [769, 463] width 439 height 27
click at [682, 452] on span "Residential/Home" at bounding box center [759, 521] width 475 height 24
type input "Residential/Home"
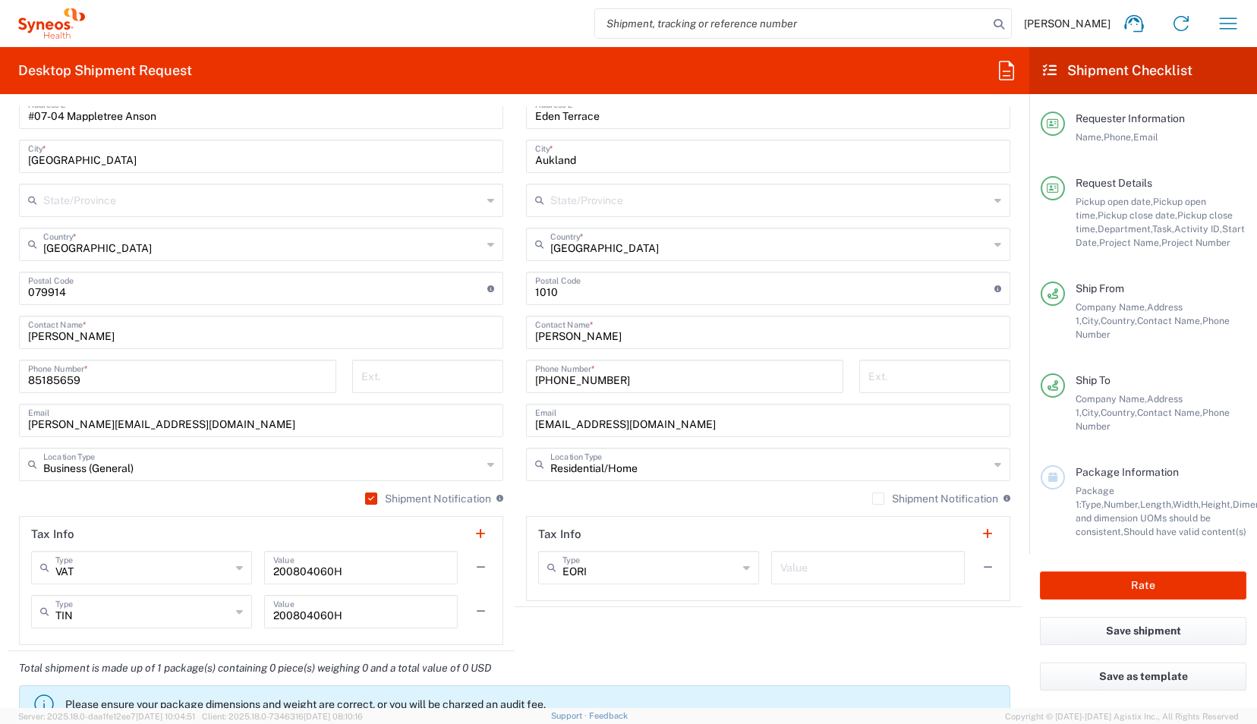
click at [865, 452] on div "Shipment Notification If checked, a shipment notification email will be sent to…" at bounding box center [768, 504] width 484 height 24
click at [872, 452] on label "Shipment Notification" at bounding box center [935, 499] width 126 height 12
click at [878, 452] on input "Shipment Notification" at bounding box center [878, 499] width 0 height 0
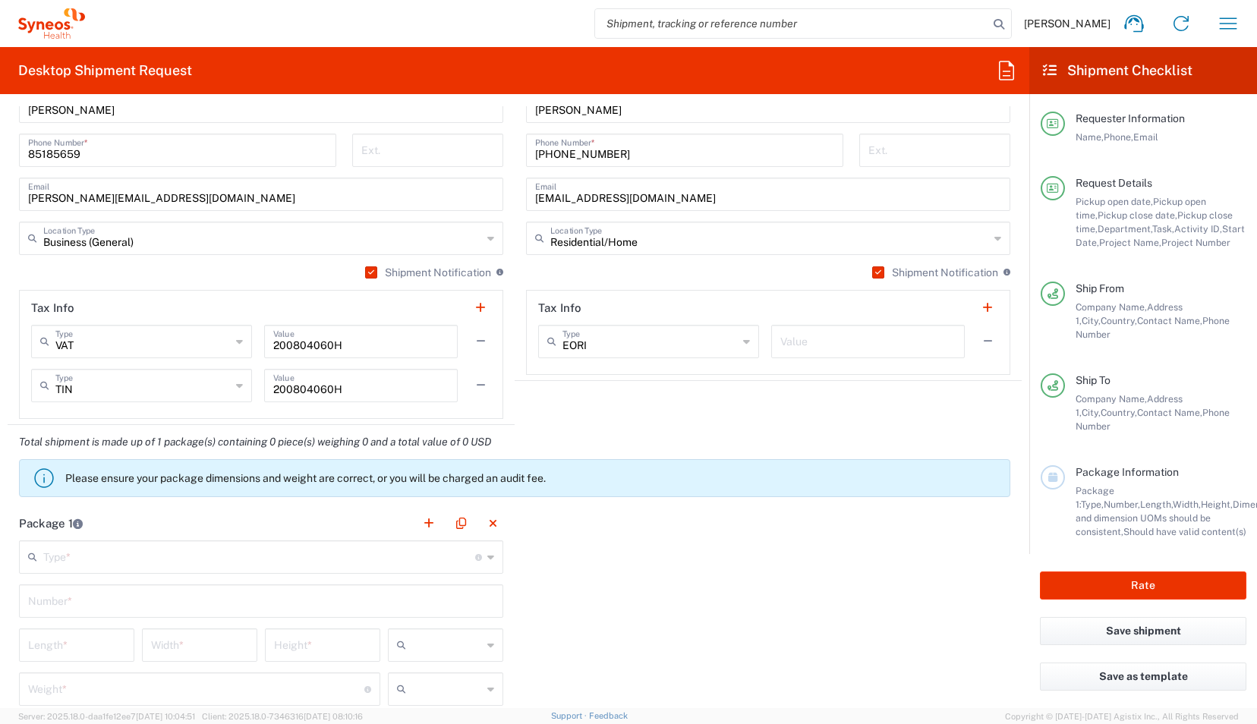
scroll to position [1311, 0]
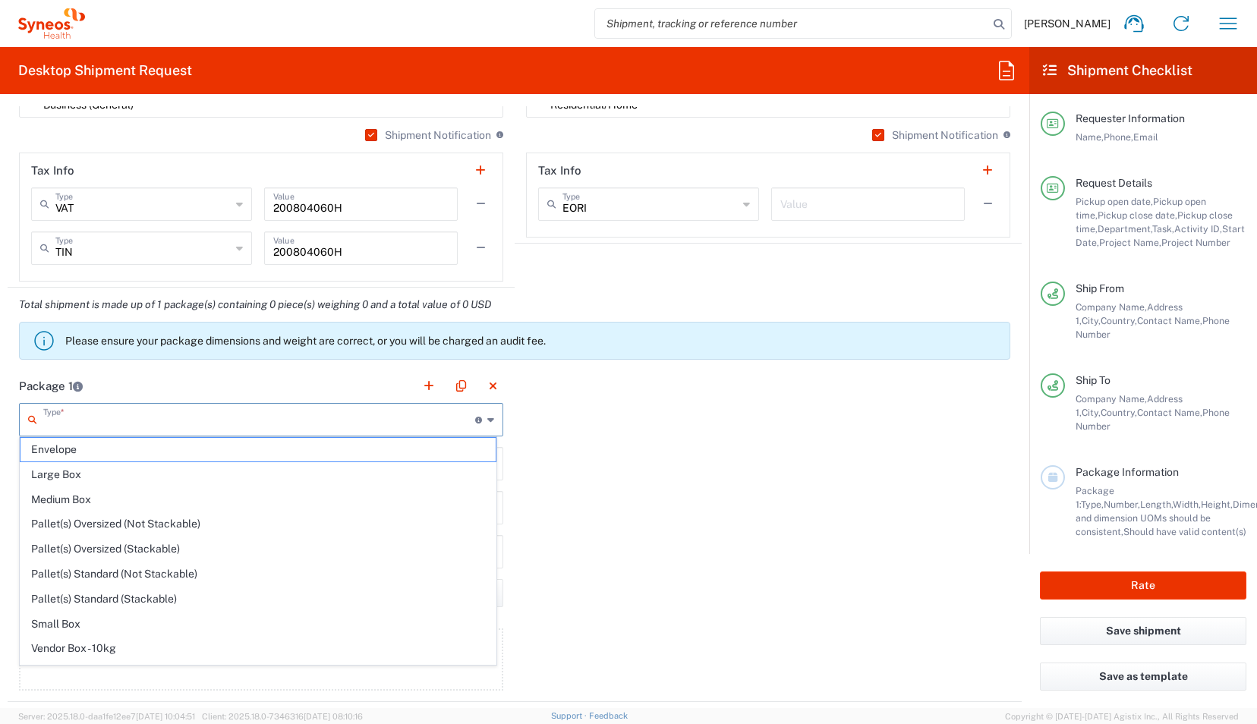
click at [345, 421] on input "text" at bounding box center [259, 418] width 432 height 27
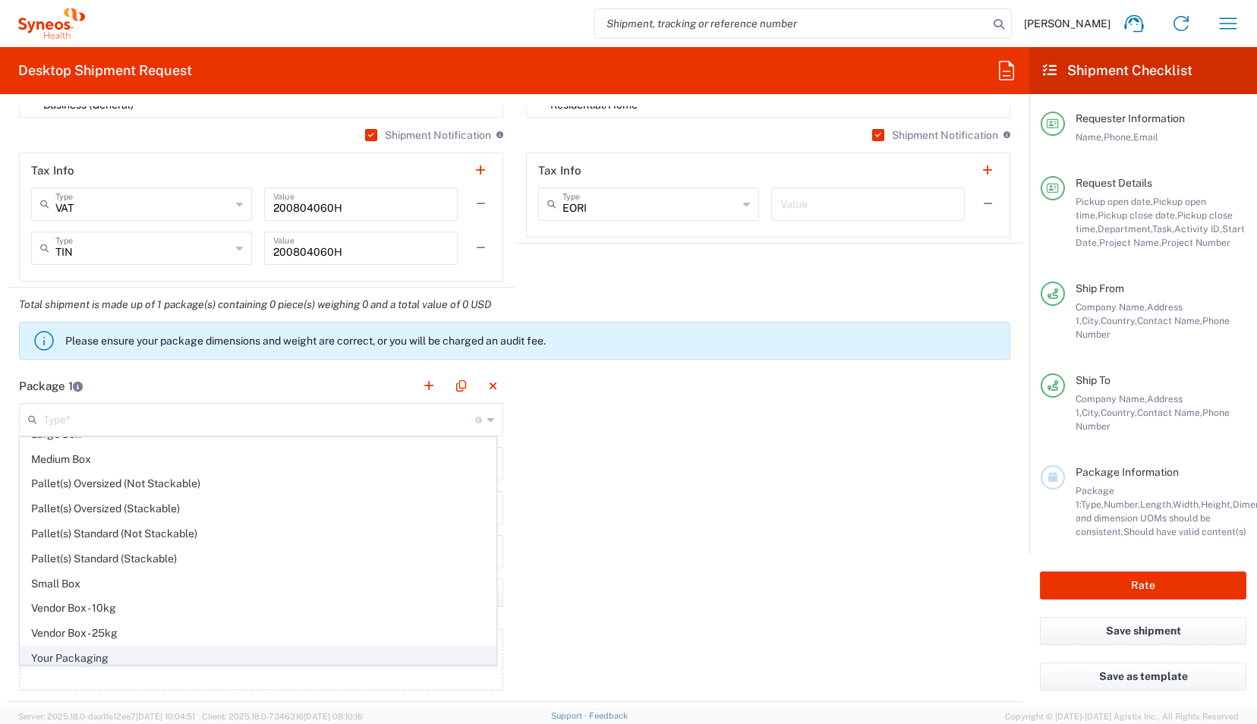
click at [223, 452] on span "Your Packaging" at bounding box center [257, 659] width 475 height 24
type input "Your Packaging"
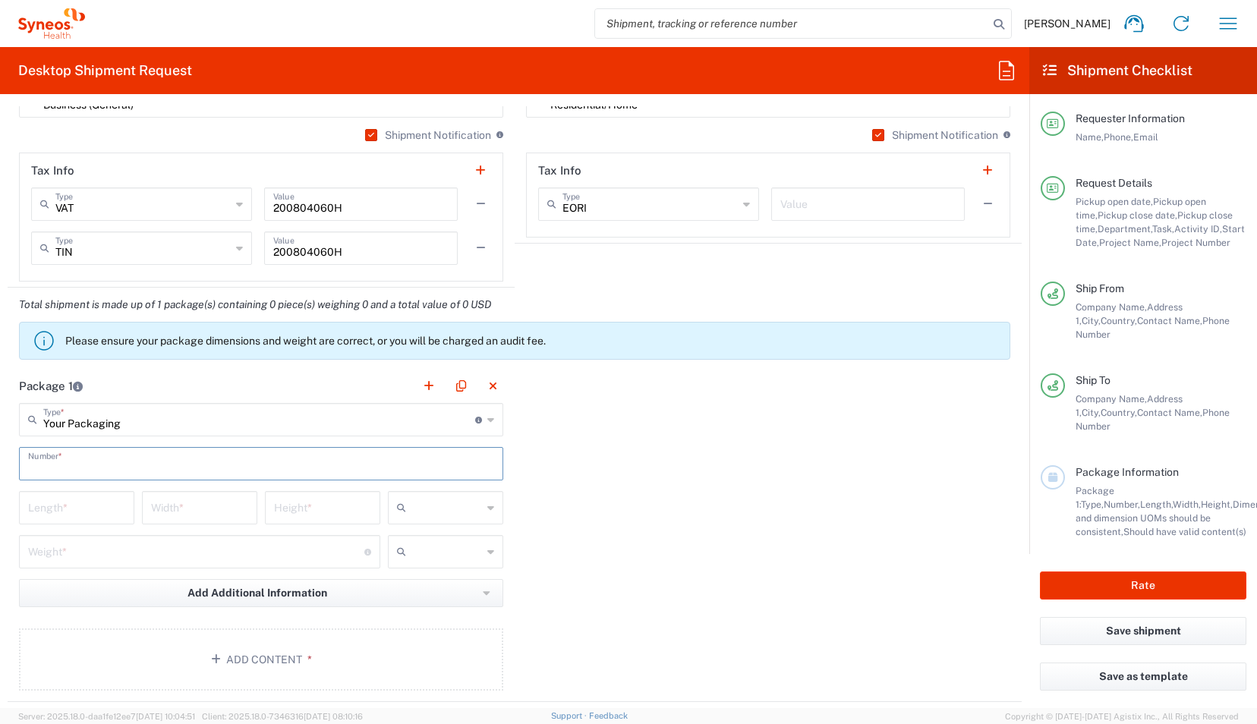
click at [131, 452] on input "text" at bounding box center [261, 462] width 466 height 27
type input "1"
click at [446, 452] on input "text" at bounding box center [447, 508] width 70 height 24
click at [433, 452] on span "cm" at bounding box center [440, 538] width 111 height 24
type input "cm"
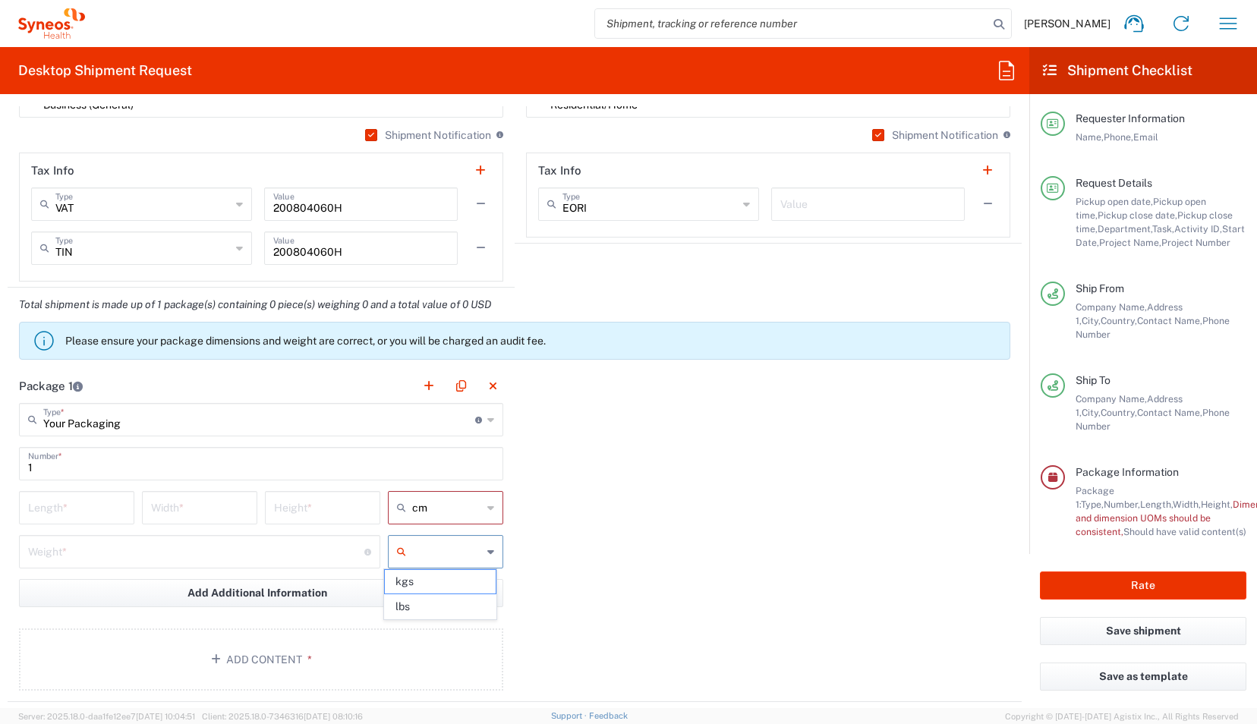
click at [430, 452] on input "text" at bounding box center [447, 552] width 70 height 24
click at [433, 452] on span "kgs" at bounding box center [440, 582] width 111 height 24
type input "kgs"
click at [89, 452] on input "number" at bounding box center [76, 506] width 97 height 27
type input "50"
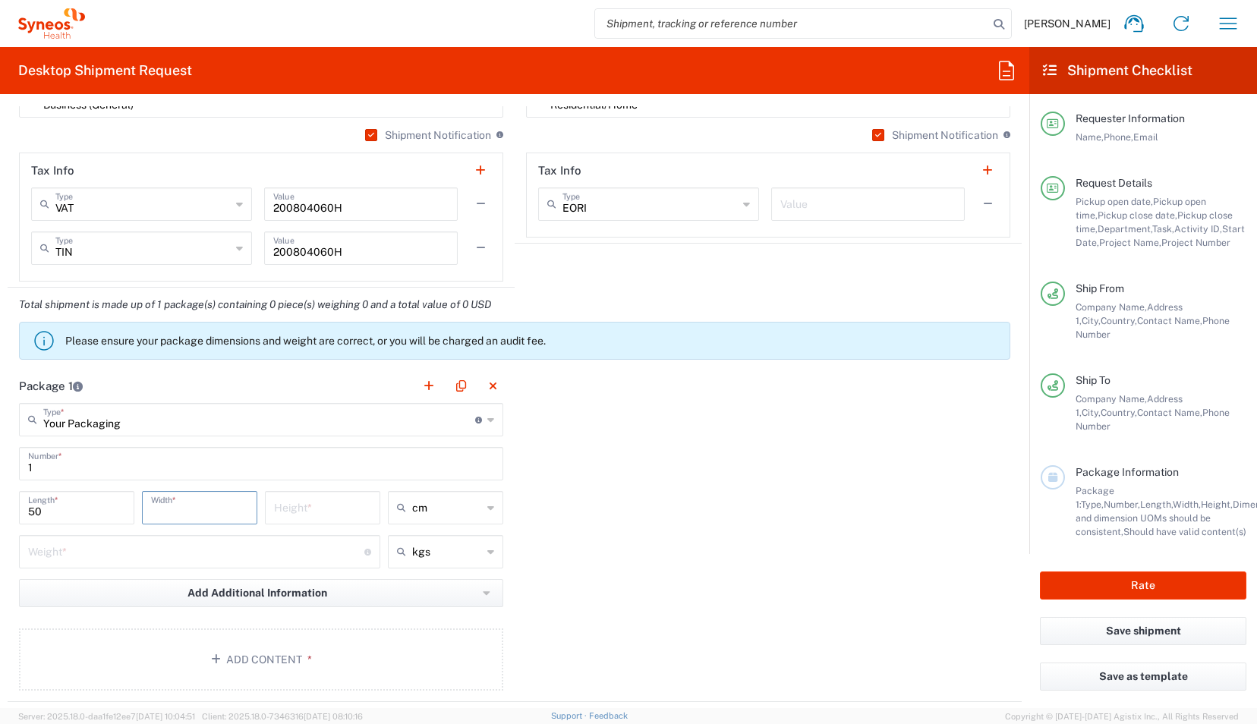
click at [183, 452] on input "number" at bounding box center [199, 506] width 97 height 27
type input "36"
click at [346, 452] on input "number" at bounding box center [322, 506] width 97 height 27
type input "8"
click at [269, 452] on input "number" at bounding box center [196, 550] width 336 height 27
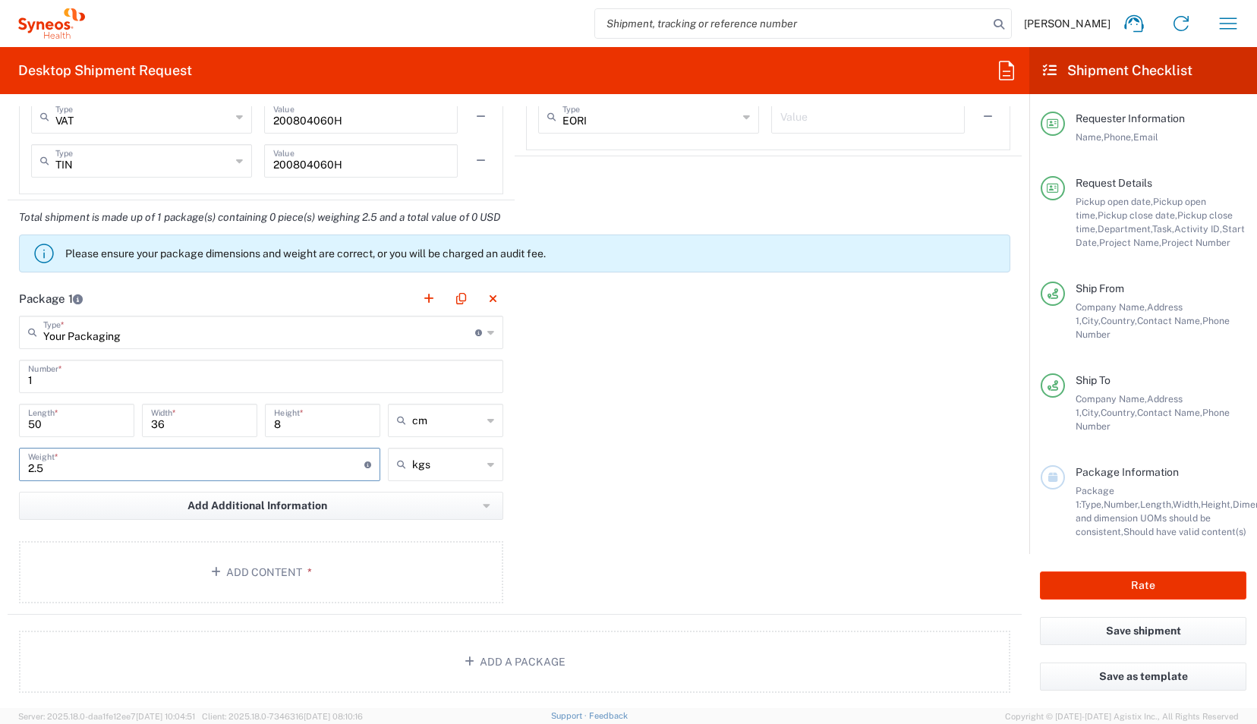
scroll to position [1399, 0]
type input "2.5"
click at [330, 452] on button "Add Content *" at bounding box center [261, 572] width 484 height 62
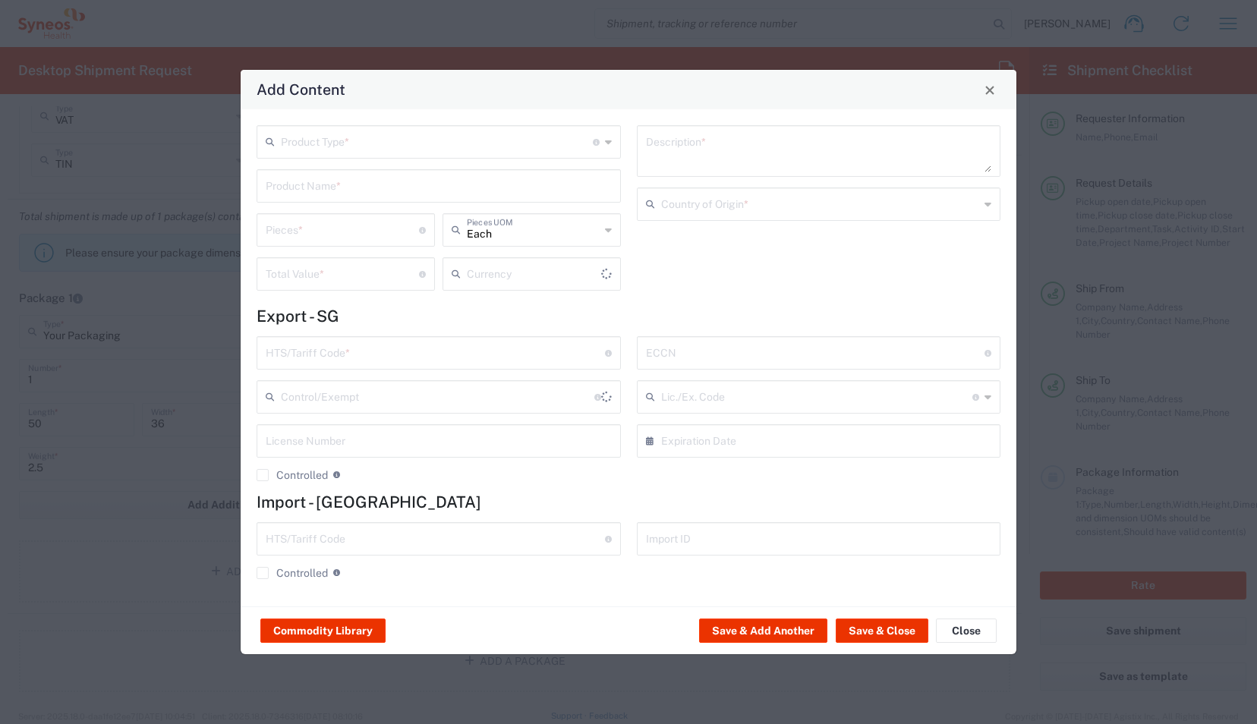
type input "US Dollar"
click at [389, 132] on input "text" at bounding box center [437, 141] width 312 height 27
click at [354, 200] on span "General Commodity" at bounding box center [438, 200] width 361 height 24
type input "General Commodity"
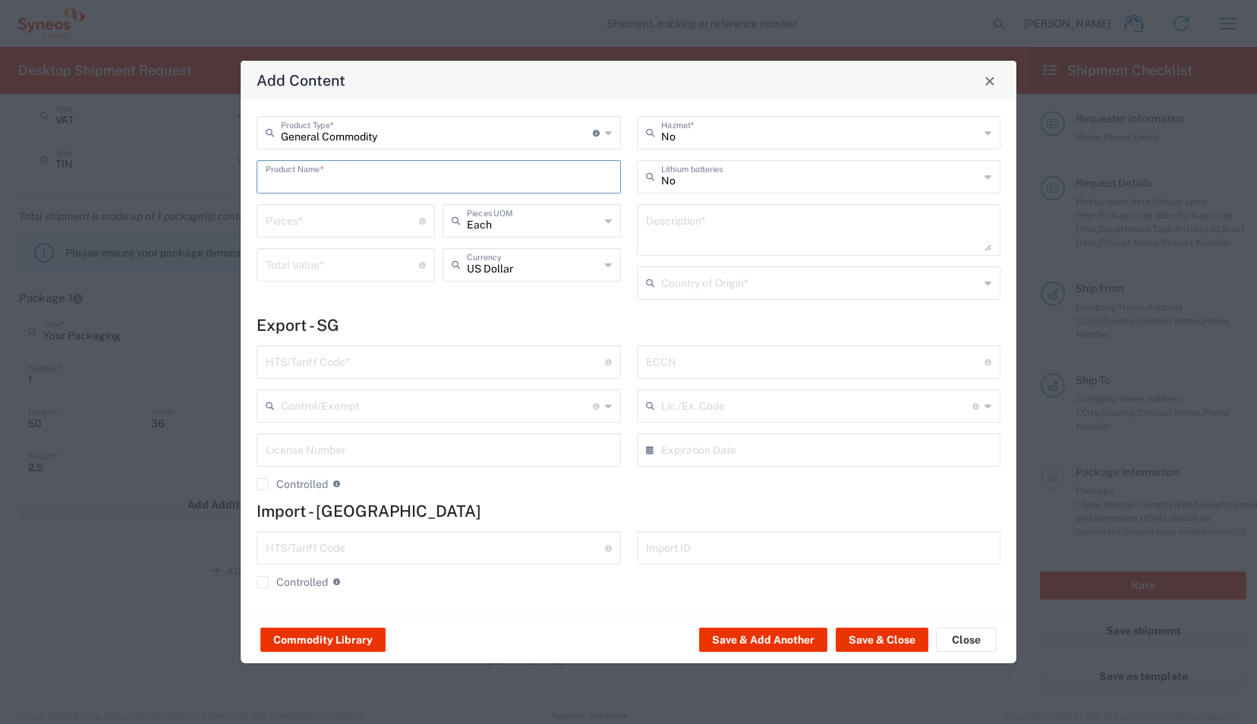
click at [327, 181] on input "text" at bounding box center [439, 175] width 346 height 27
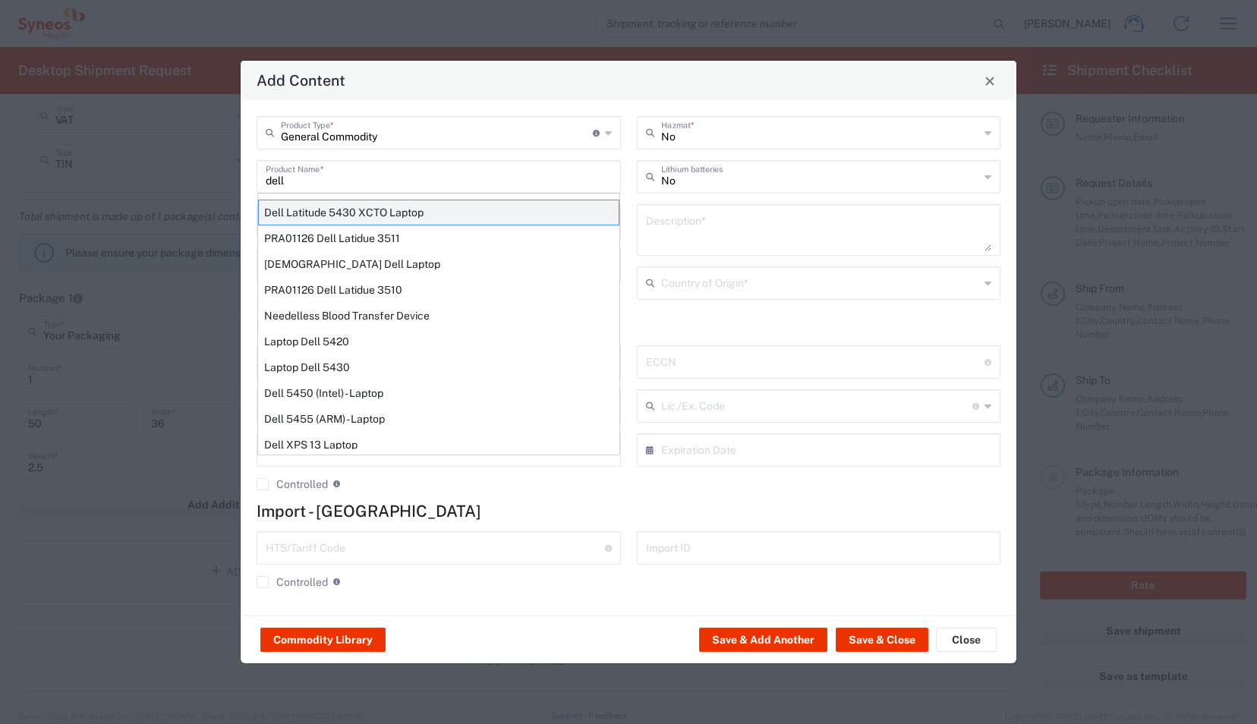
click at [419, 216] on div "Dell Latitude 5430 XCTO Laptop" at bounding box center [438, 213] width 361 height 26
type input "Dell Latitude 5430 XCTO Laptop"
type input "1"
type textarea "BaseIntel Core i7-1265U vProÂ® Processor - 14" 16 GB RAM - 512 GB SSD"
type input "[GEOGRAPHIC_DATA]"
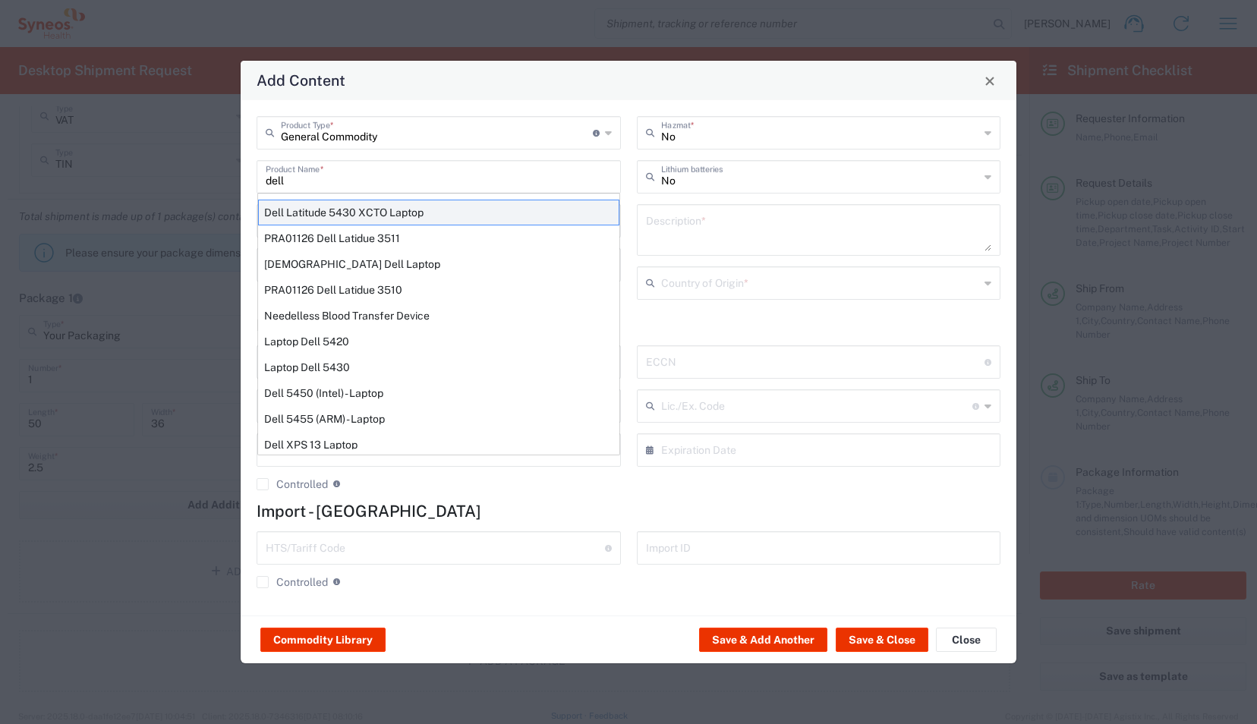
type input "8471300100"
type input "BIS"
type input "5A992.c"
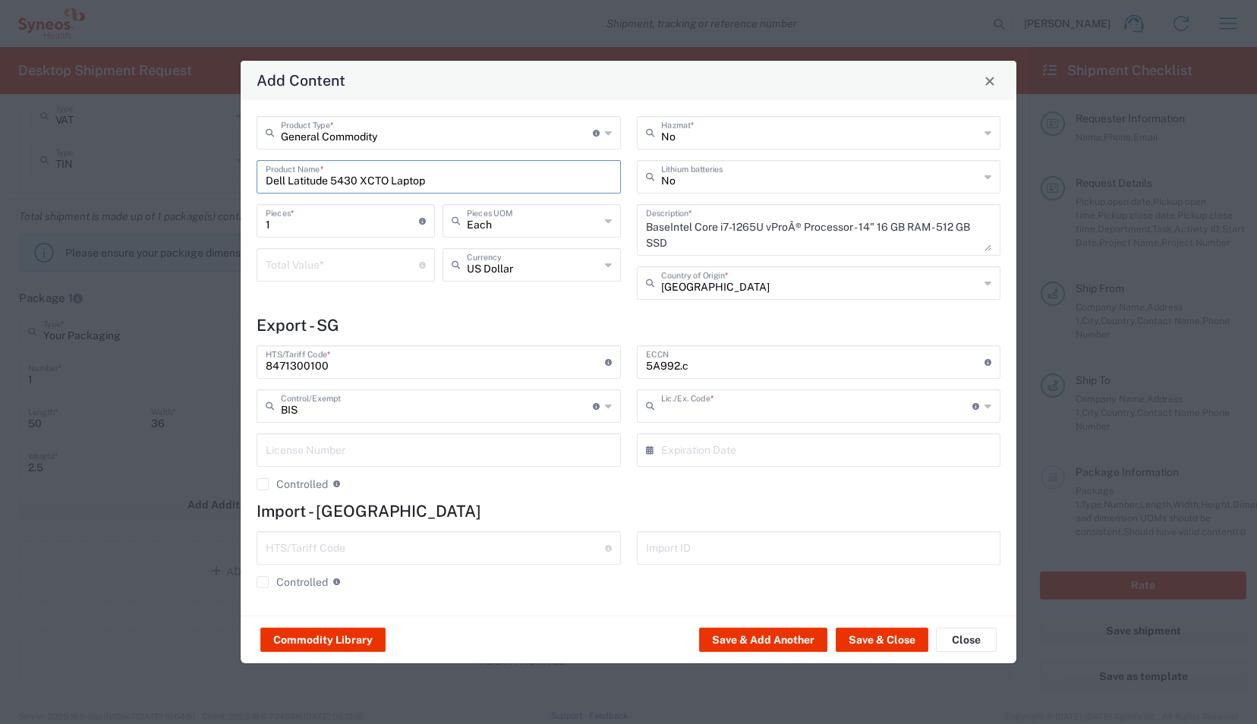
type input "NLR - No License Required"
click at [344, 271] on input "number" at bounding box center [342, 264] width 153 height 27
type input "200"
click at [879, 452] on button "Save & Close" at bounding box center [882, 640] width 93 height 24
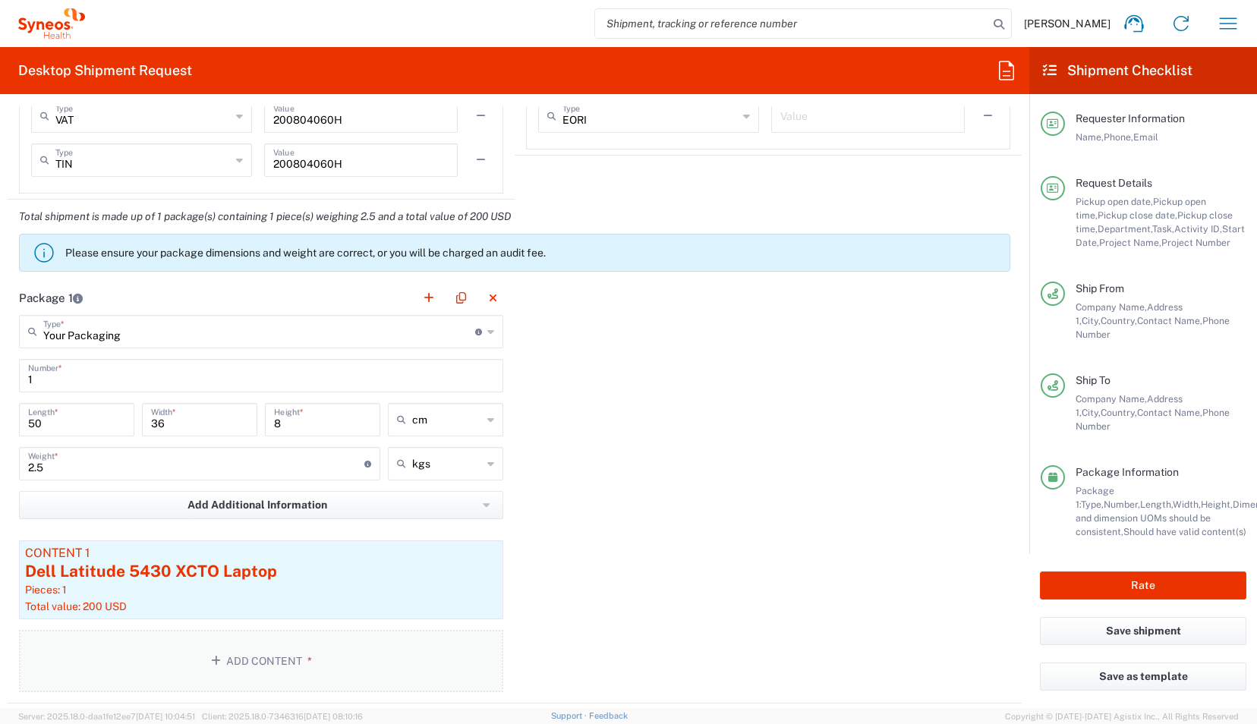
click at [275, 452] on button "Add Content *" at bounding box center [261, 661] width 484 height 62
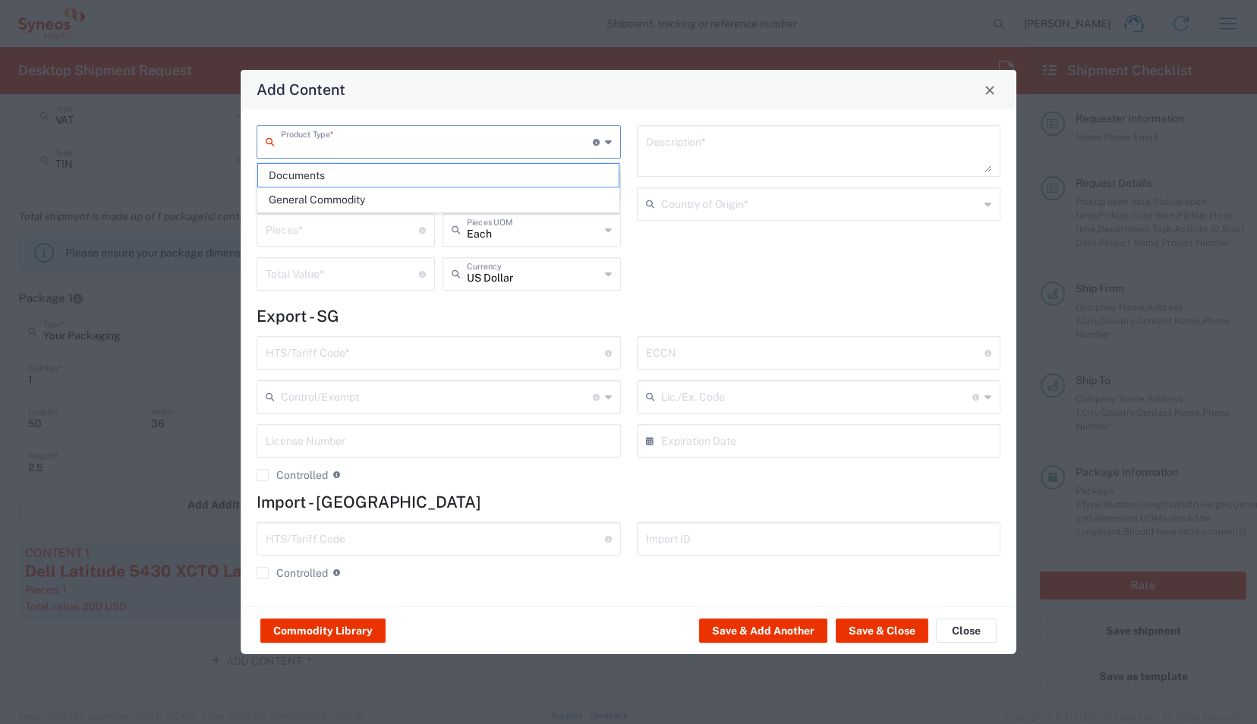
click at [367, 143] on input "text" at bounding box center [437, 141] width 312 height 27
click at [336, 193] on span "General Commodity" at bounding box center [438, 200] width 361 height 24
type input "General Commodity"
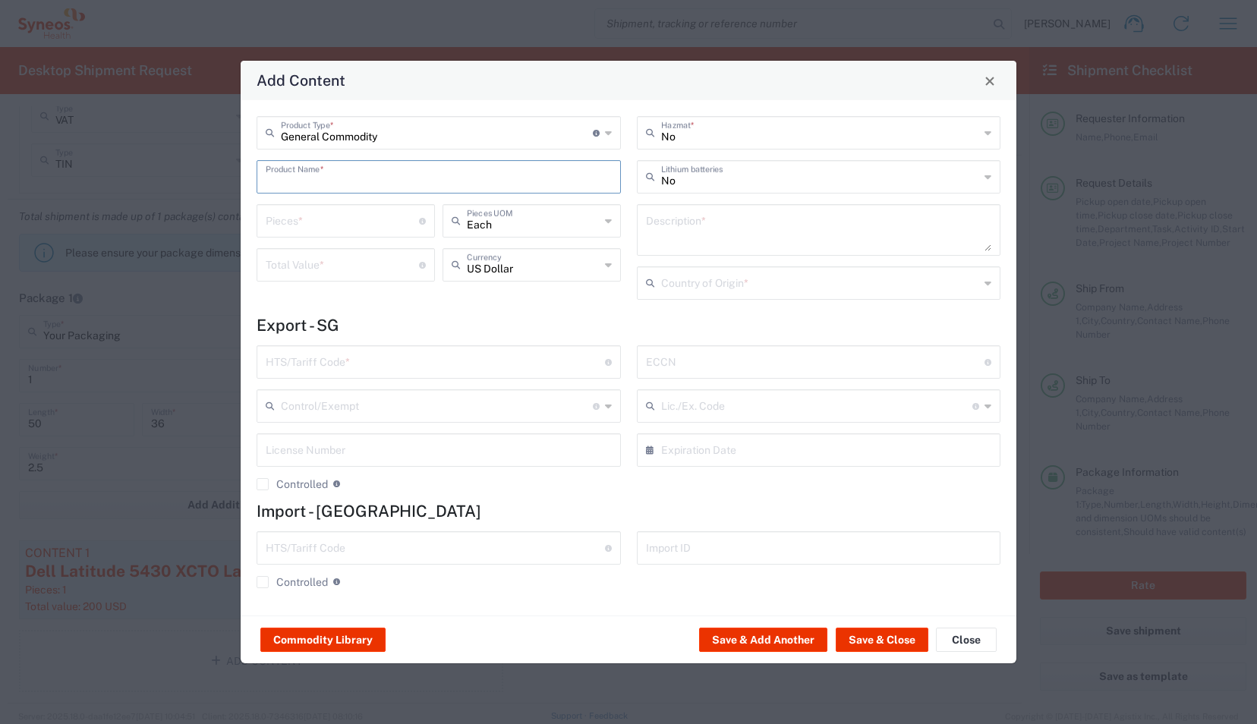
click at [320, 177] on input "text" at bounding box center [439, 175] width 346 height 27
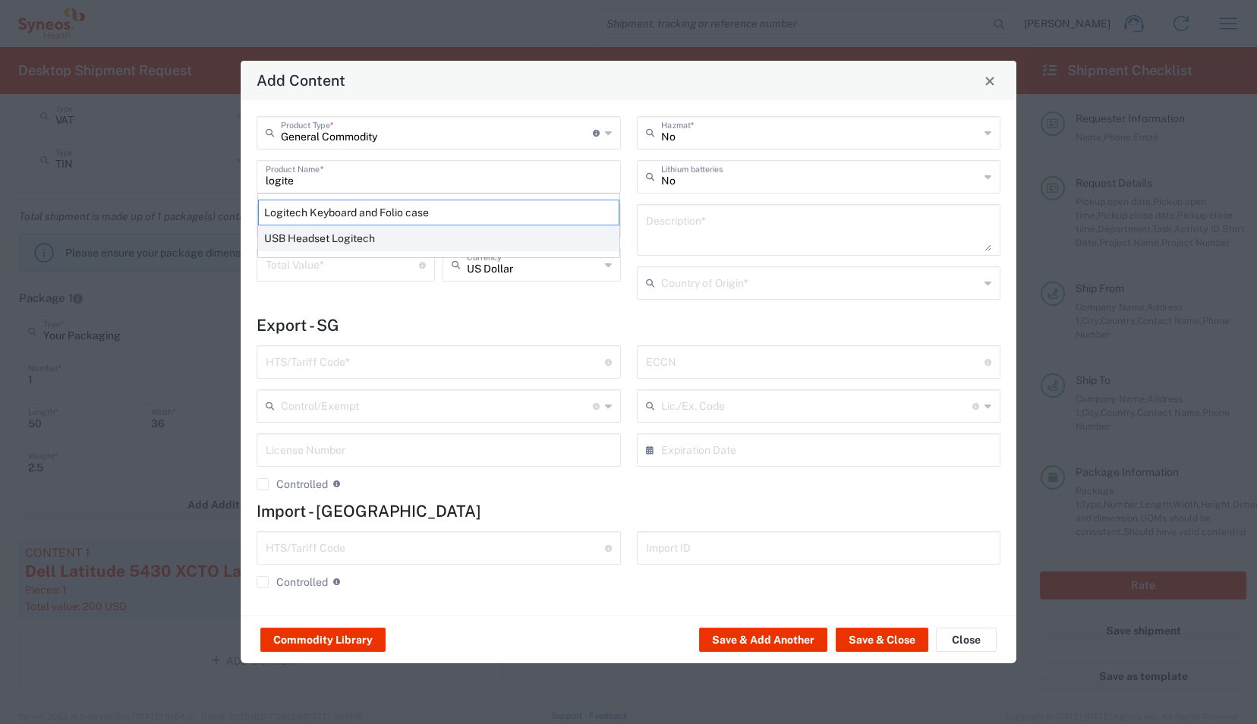
click at [348, 235] on div "USB Headset Logitech" at bounding box center [438, 238] width 361 height 26
type input "USB Headset Logitech"
type textarea "Logitech H570e Wired Headset, Mono Headphones with Noise-Cancelling Microphone,…"
type input "[GEOGRAPHIC_DATA]"
type input "8517.62.0090"
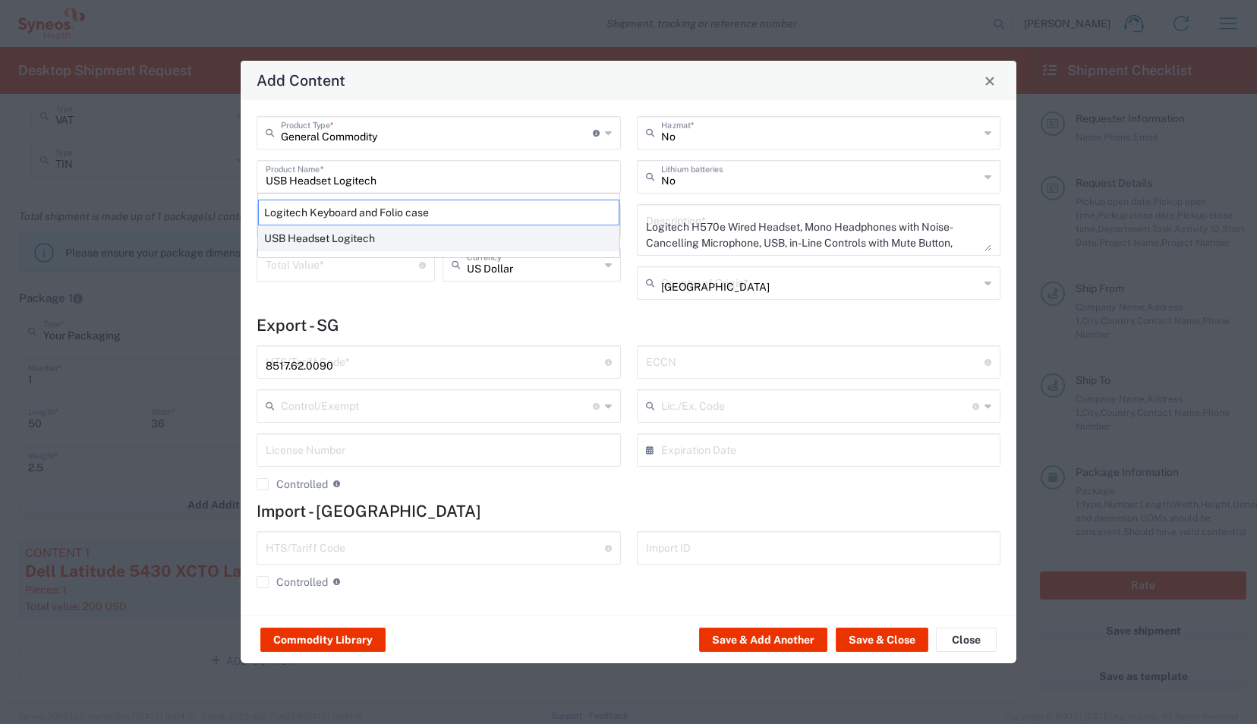
type input "BIS"
type input "EAR99"
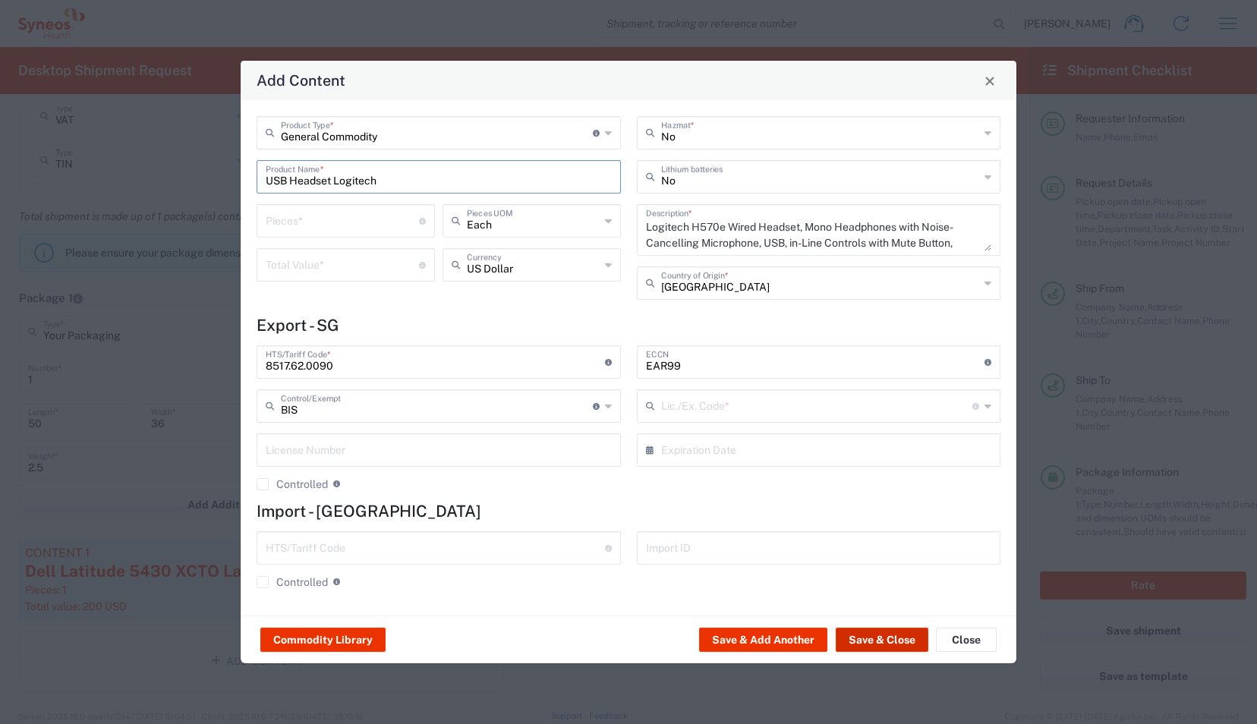
type input "NLR - No License Required"
click at [340, 224] on input "number" at bounding box center [342, 219] width 153 height 27
type input "1"
click at [348, 263] on input "number" at bounding box center [342, 264] width 153 height 27
type input "25"
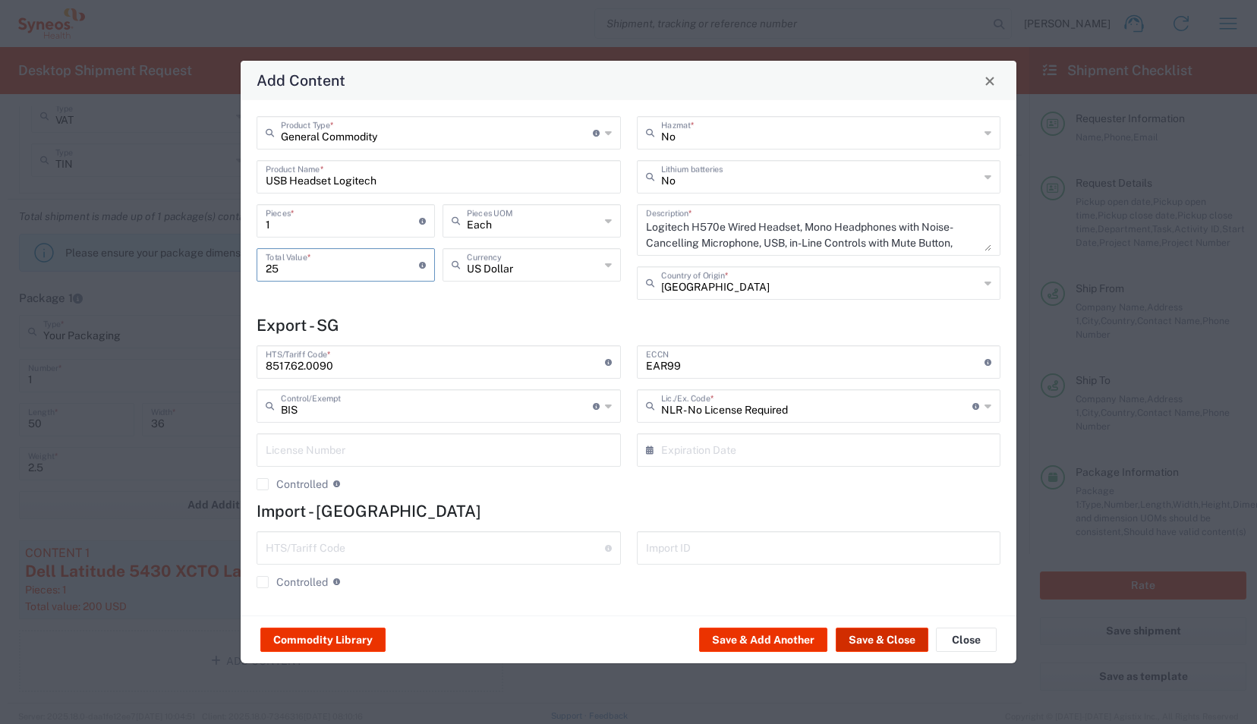
click at [873, 452] on button "Save & Close" at bounding box center [882, 640] width 93 height 24
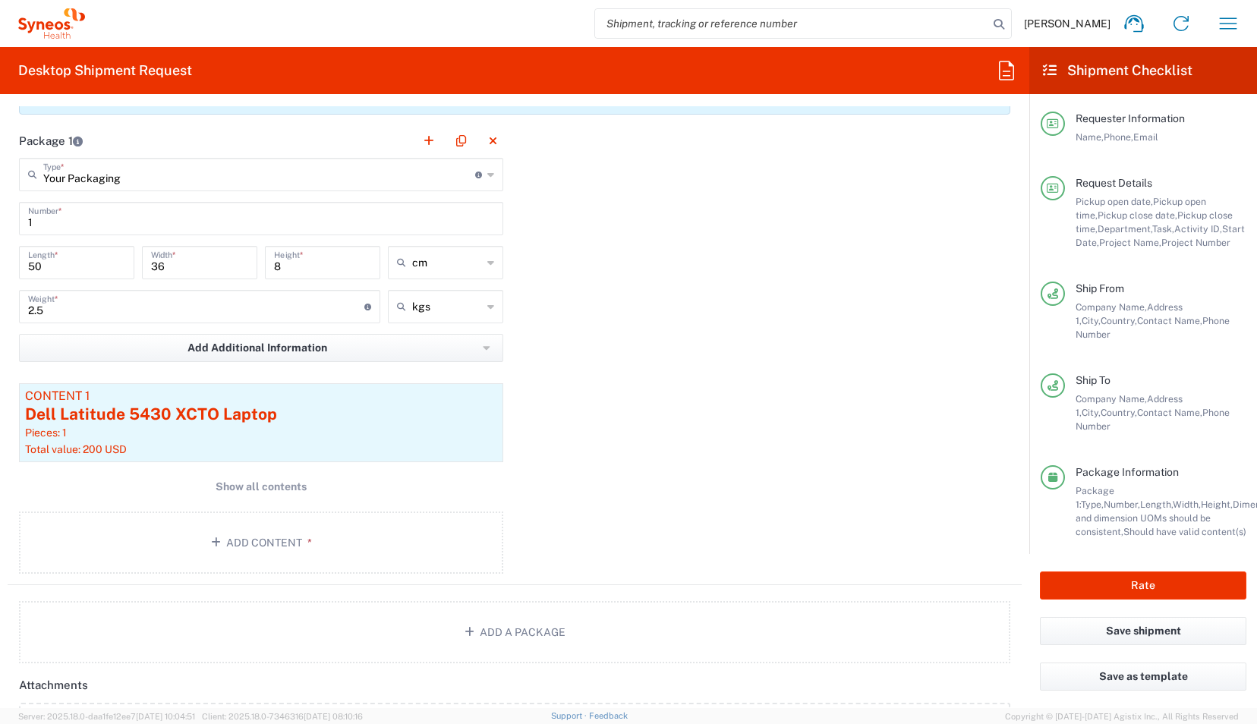
scroll to position [1557, 0]
click at [300, 452] on button "Add Content *" at bounding box center [261, 542] width 484 height 62
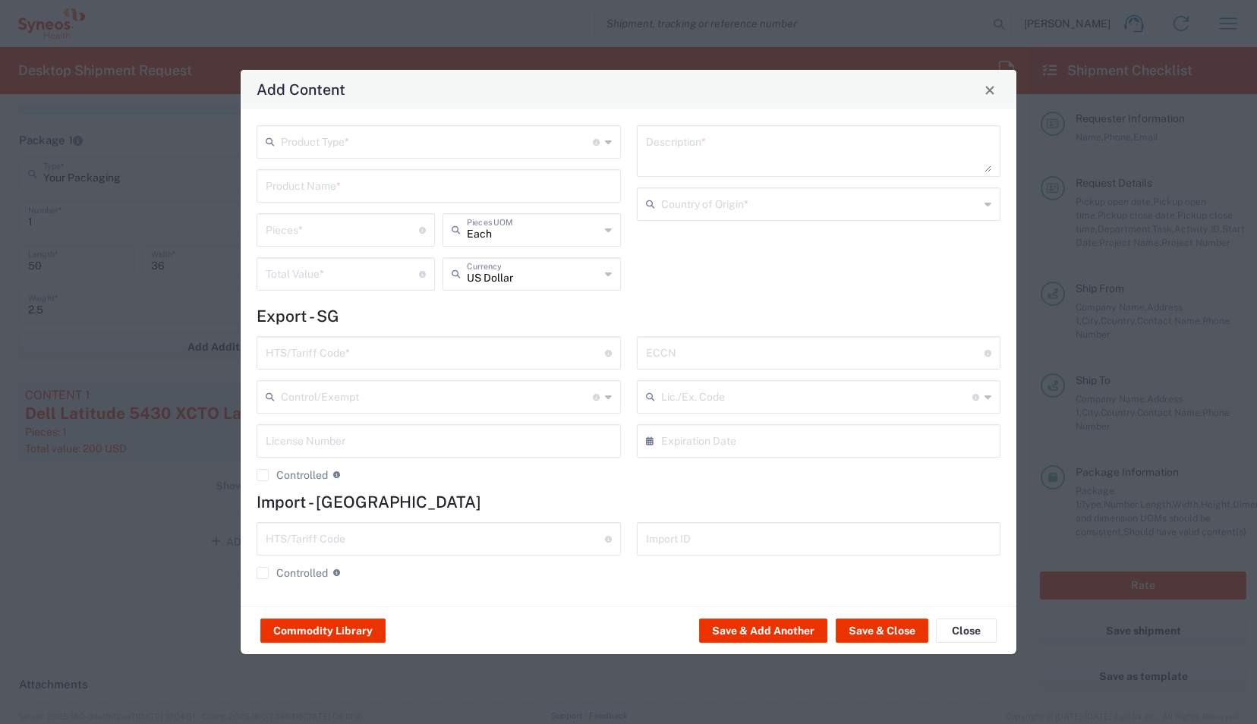
click at [364, 146] on input "text" at bounding box center [437, 141] width 312 height 27
click at [339, 196] on span "General Commodity" at bounding box center [438, 200] width 361 height 24
type input "General Commodity"
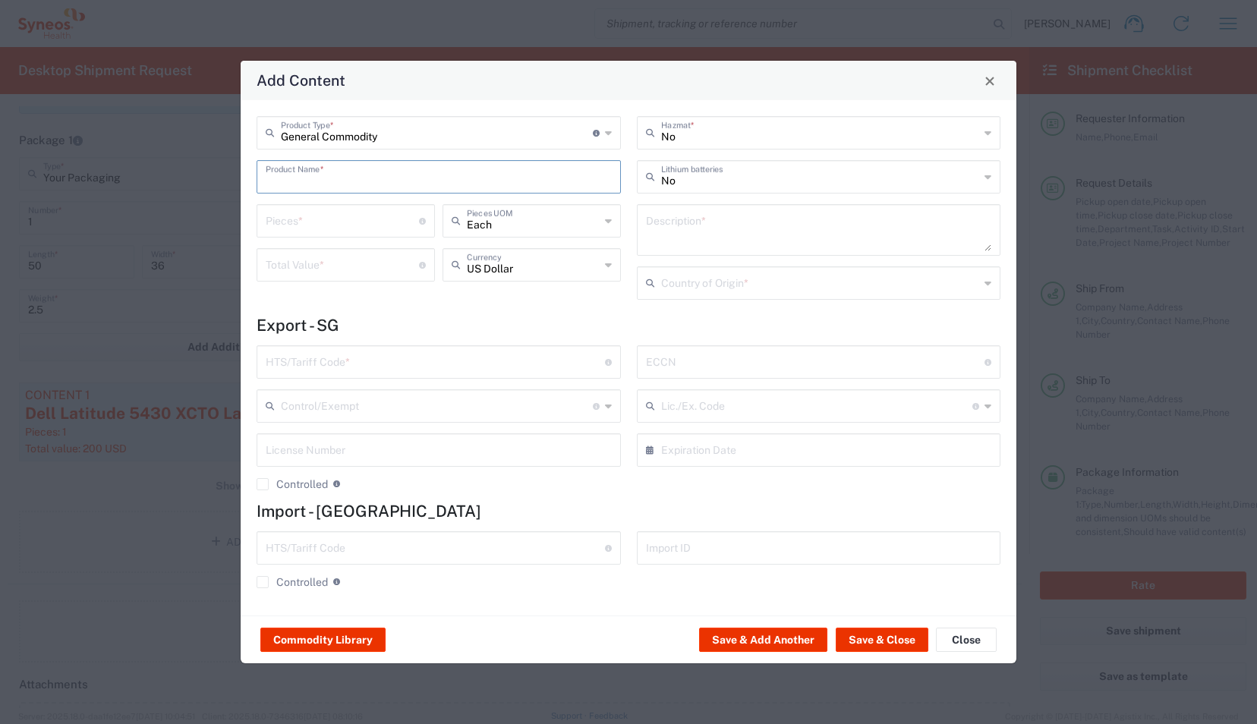
click at [314, 183] on input "text" at bounding box center [439, 175] width 346 height 27
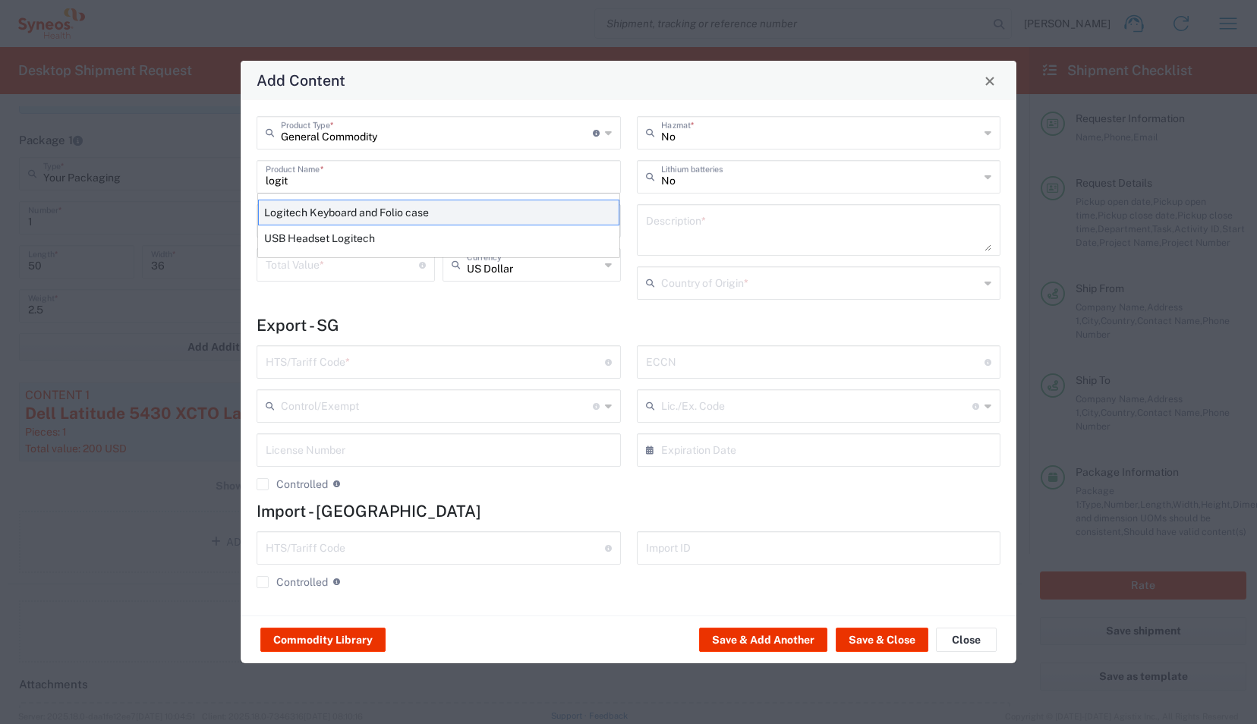
click at [332, 210] on div "Logitech Keyboard and Folio case" at bounding box center [438, 213] width 361 height 26
type input "Logitech Keyboard and Folio case"
type input "1"
type textarea "Logitech Keyboard and Folio case"
type input "[GEOGRAPHIC_DATA]"
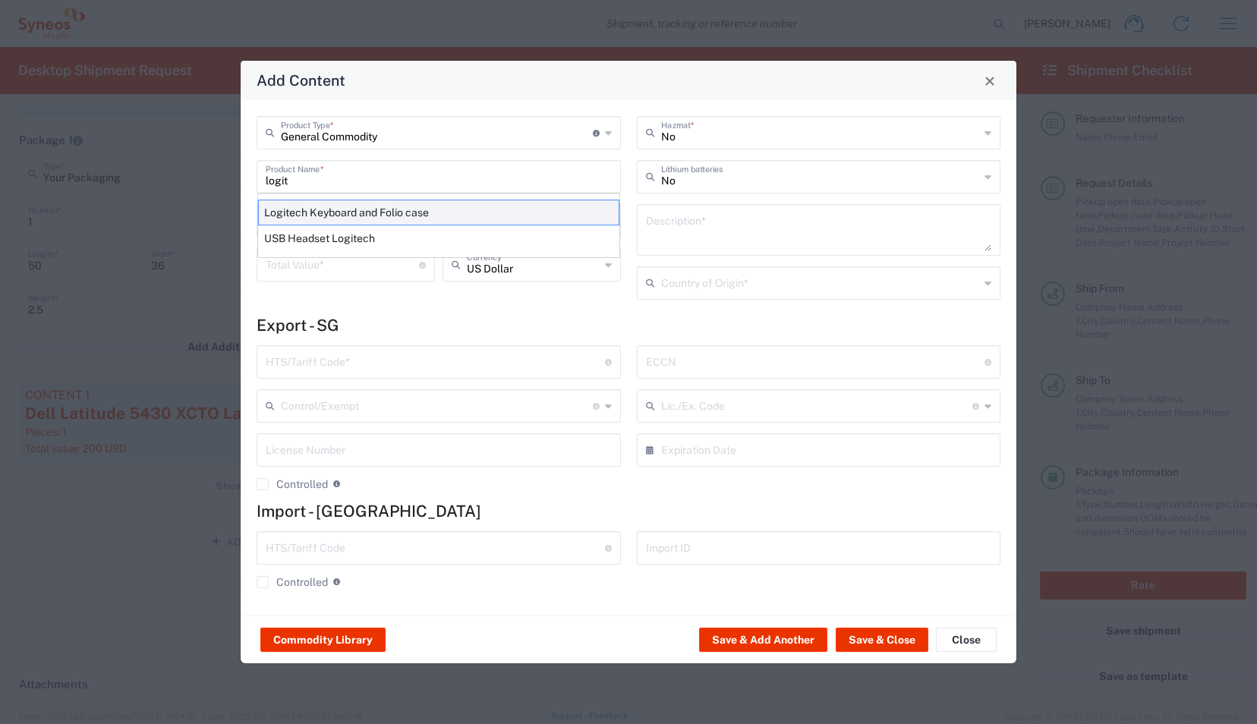
type input "8471.60.0050"
type input "BIS"
type input "EAR99"
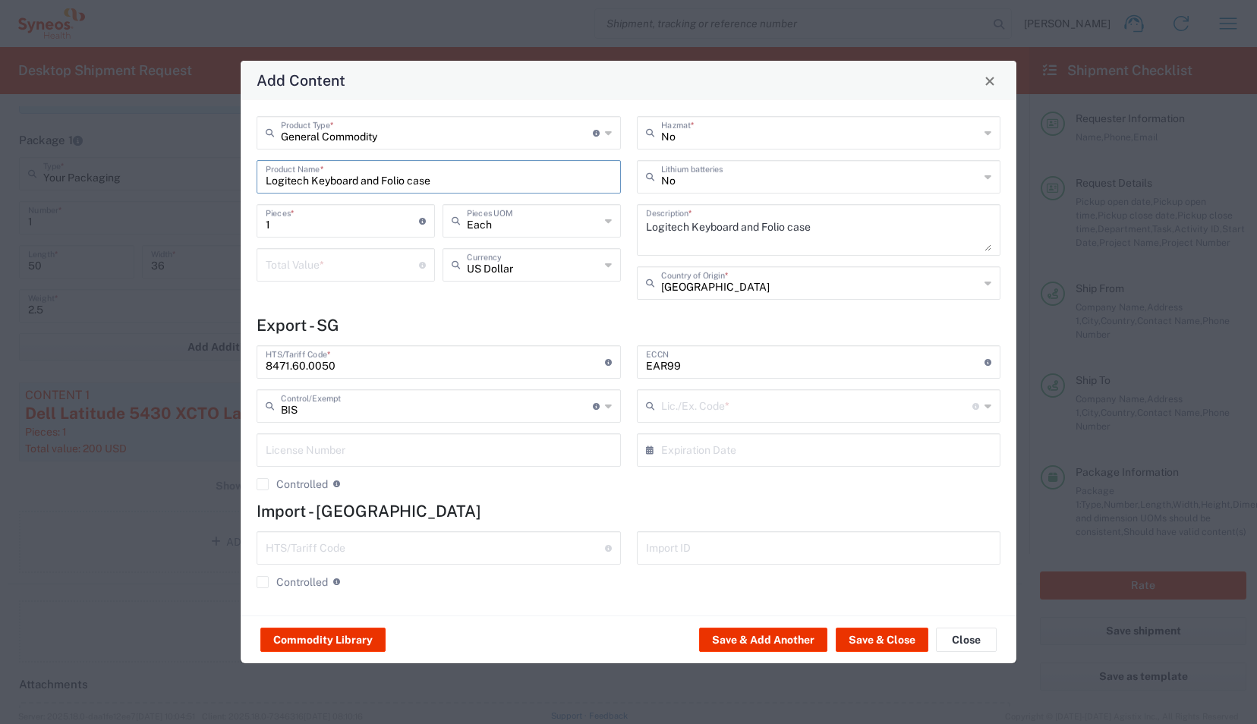
type input "NLR - No License Required"
click at [313, 264] on input "number" at bounding box center [342, 264] width 153 height 27
type input "25"
click at [894, 452] on button "Save & Close" at bounding box center [882, 640] width 93 height 24
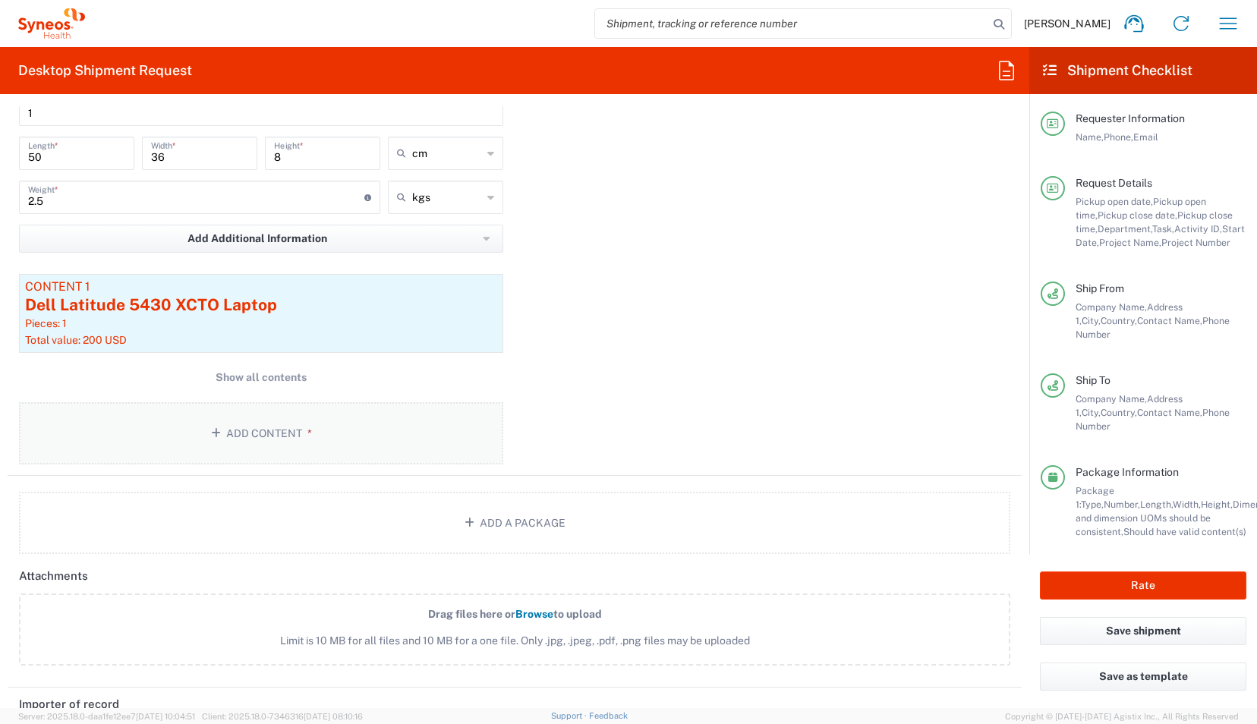
scroll to position [1666, 0]
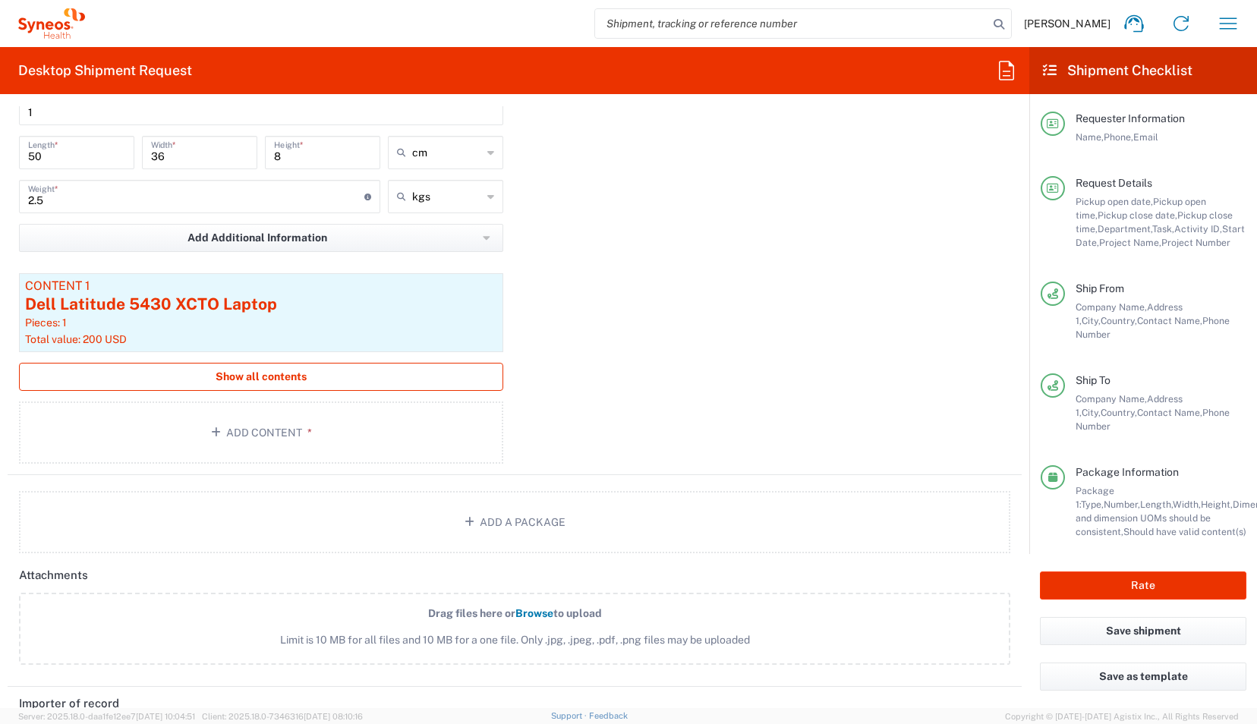
click at [309, 377] on button "Show all contents" at bounding box center [261, 377] width 484 height 28
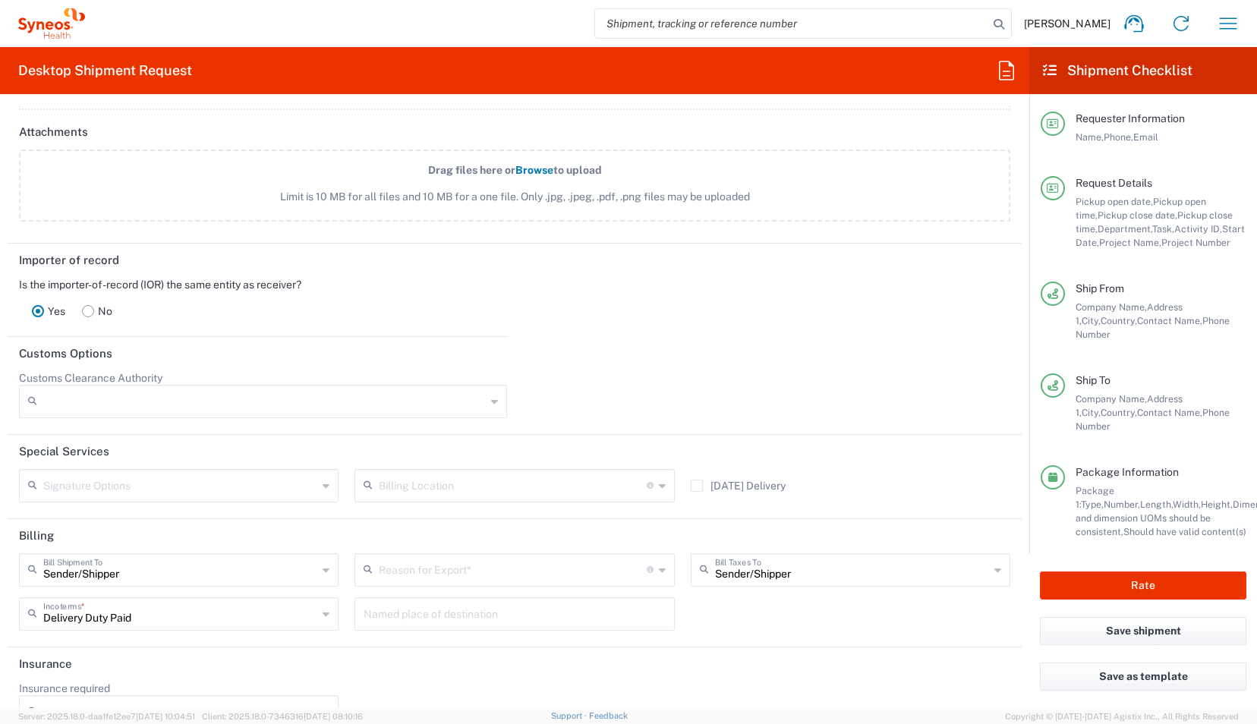
scroll to position [2318, 0]
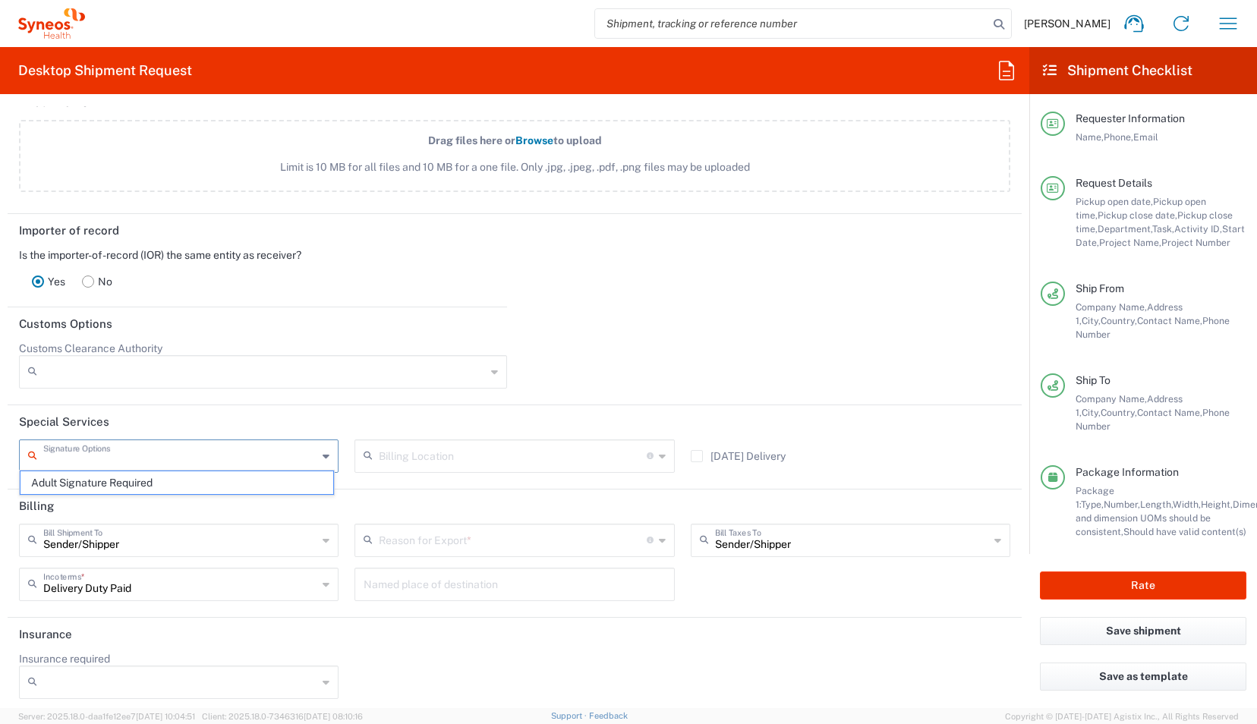
click at [278, 452] on input "text" at bounding box center [180, 455] width 274 height 27
click at [153, 452] on span "Adult Signature Required" at bounding box center [176, 483] width 313 height 24
type input "Adult Signature Required"
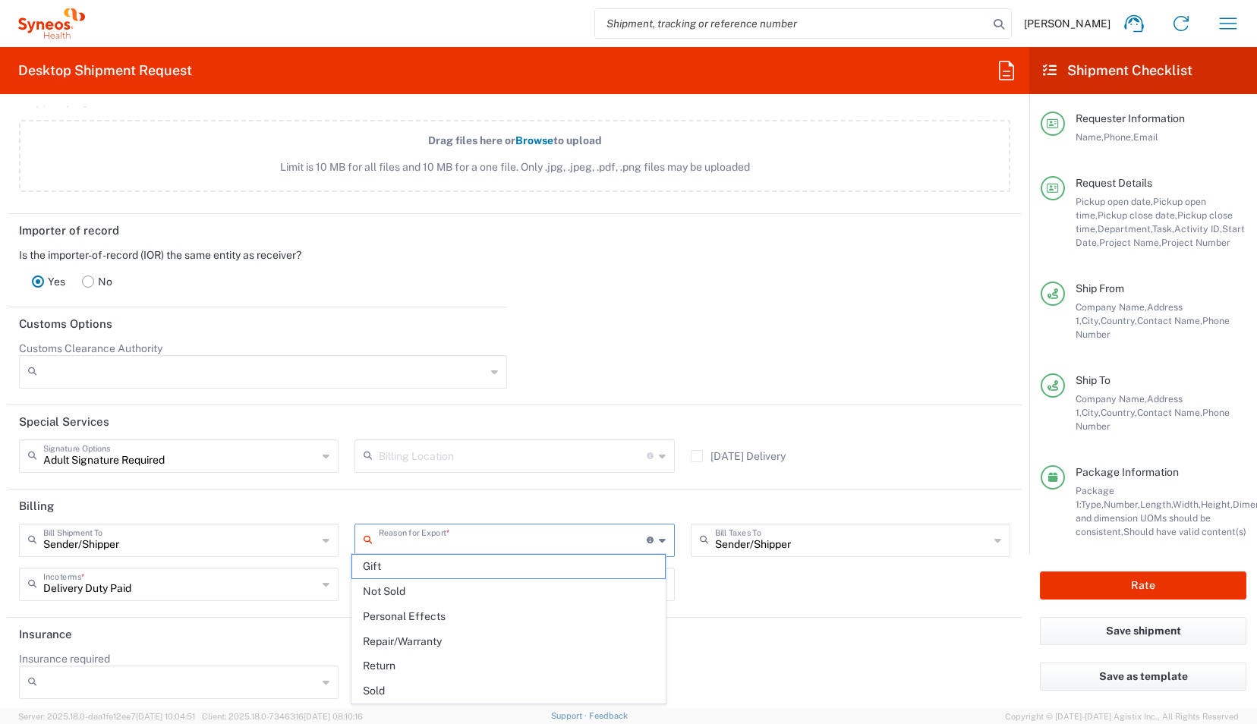
click at [527, 452] on input "text" at bounding box center [512, 539] width 267 height 27
click at [537, 452] on span "Not Sold" at bounding box center [508, 592] width 313 height 24
type input "Not Sold"
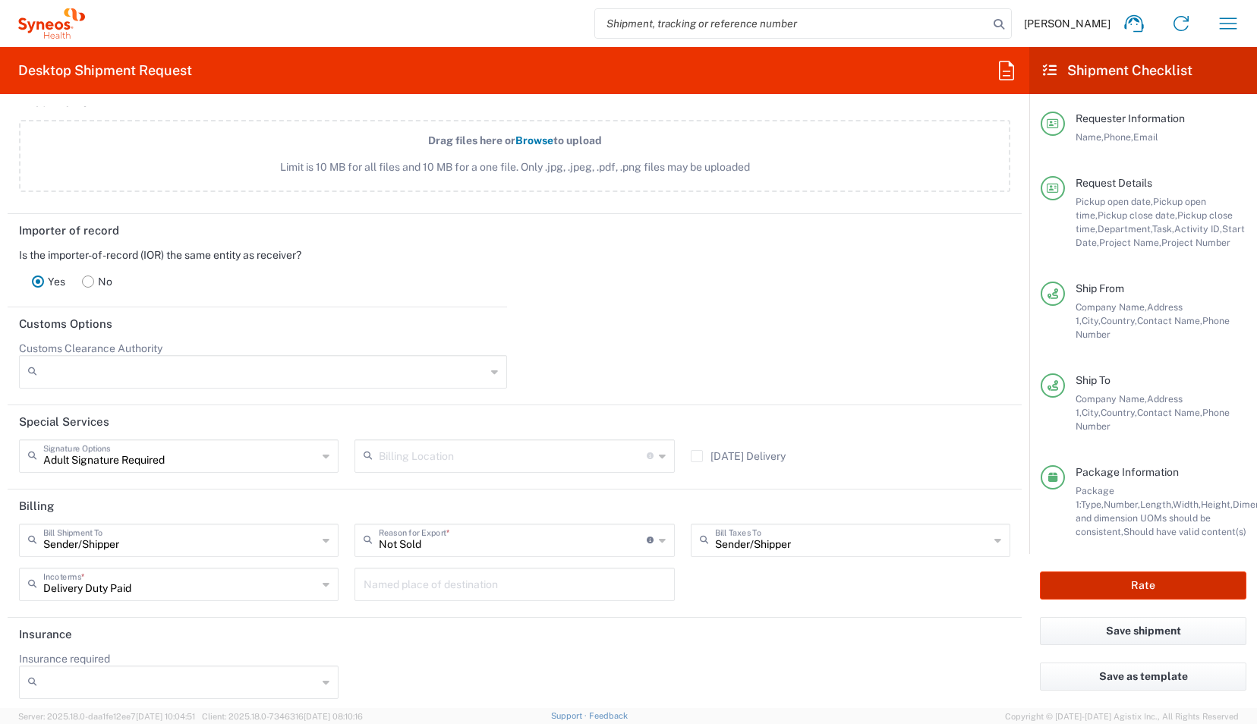
click at [1062, 452] on button "Rate" at bounding box center [1143, 586] width 206 height 28
type input "4510 DEPARTMENTAL EXPENSE"
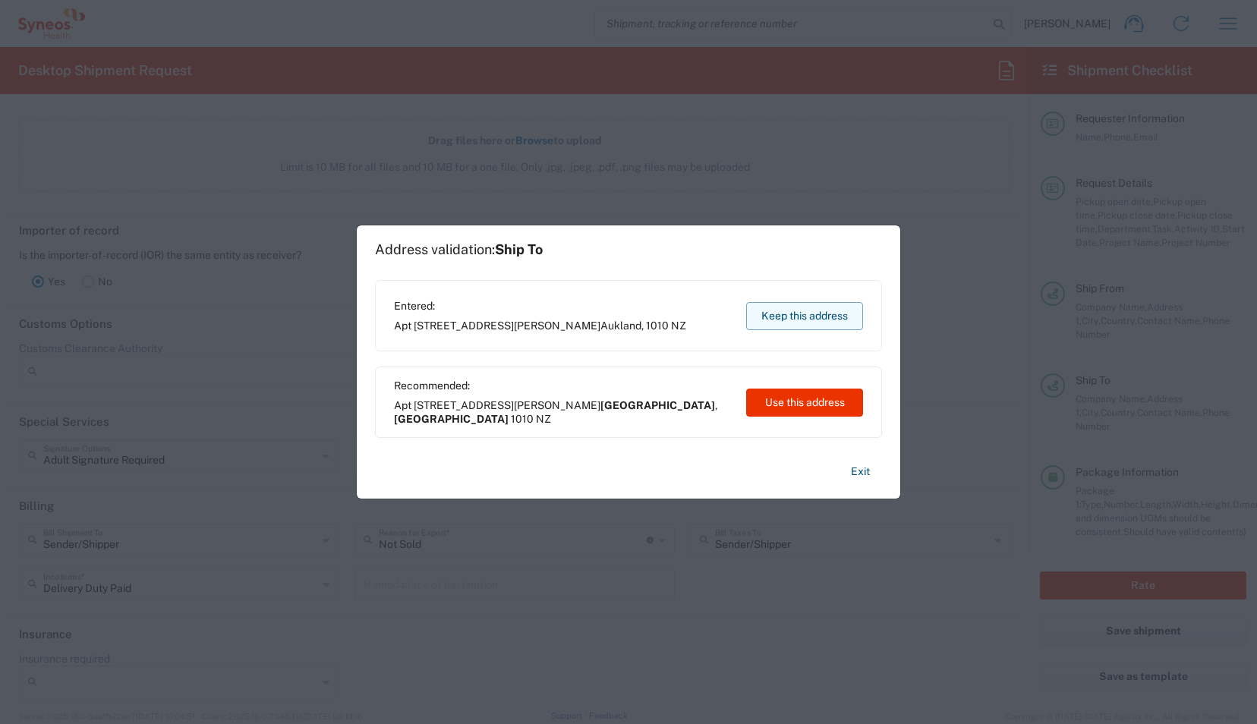
click at [806, 311] on button "Keep this address" at bounding box center [804, 316] width 117 height 28
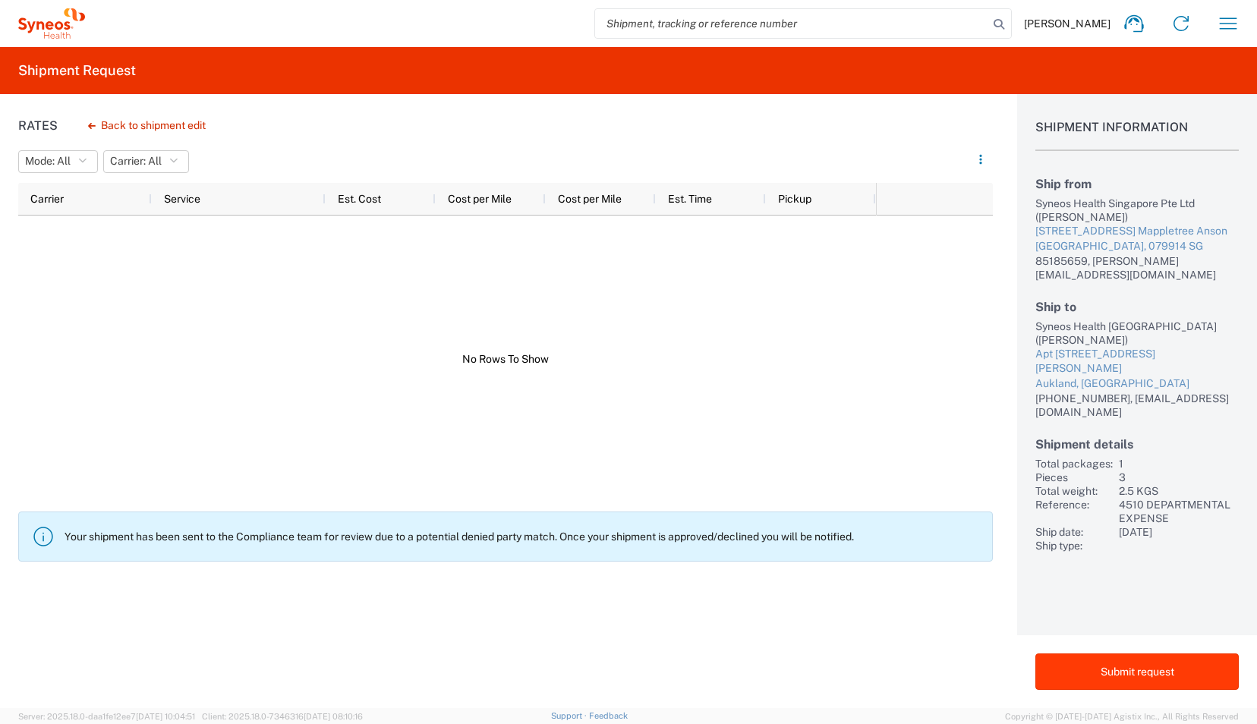
click at [1062, 452] on button "Submit request" at bounding box center [1136, 672] width 203 height 36
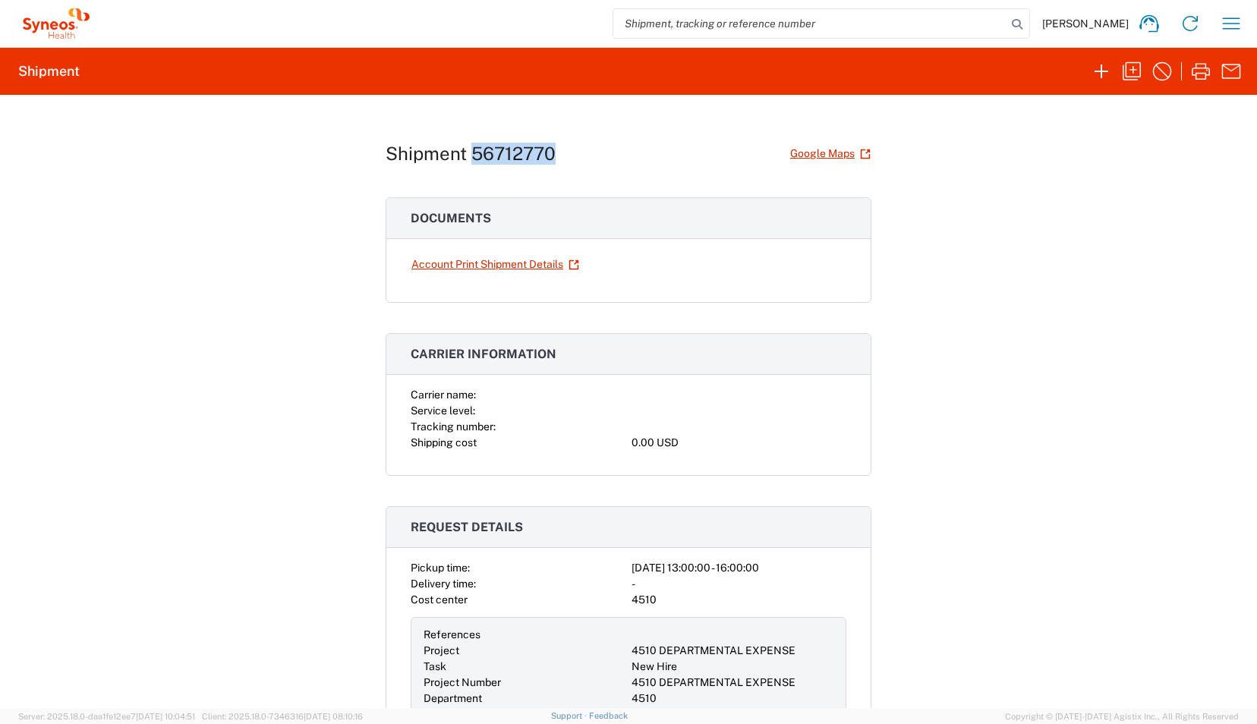
drag, startPoint x: 559, startPoint y: 154, endPoint x: 470, endPoint y: 163, distance: 89.3
click at [470, 163] on div "Shipment 56712770 Google Maps" at bounding box center [629, 153] width 486 height 27
copy h1 "56712770"
